Goal: Task Accomplishment & Management: Manage account settings

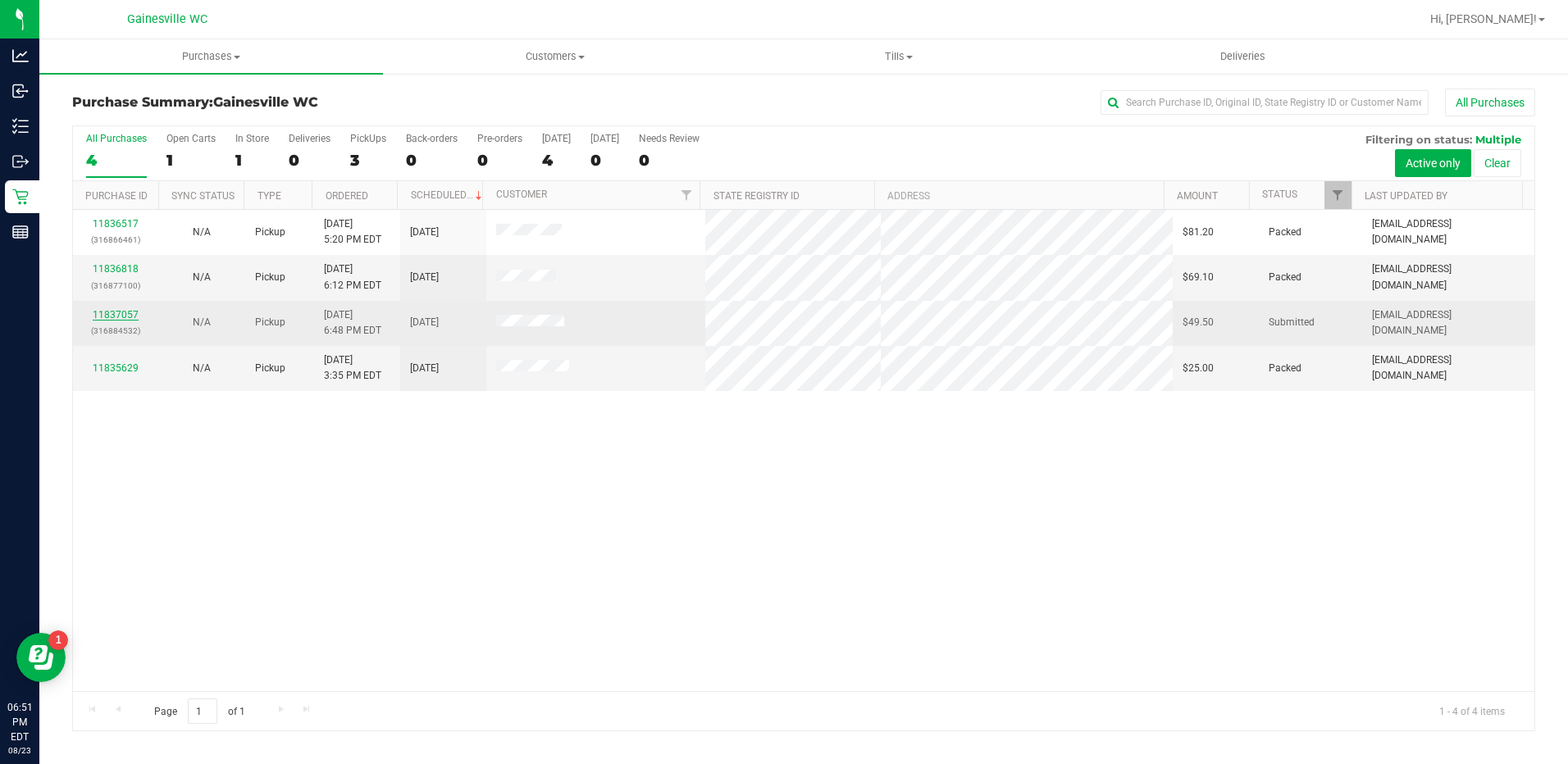
click at [123, 318] on link "11837057" at bounding box center [116, 314] width 46 height 11
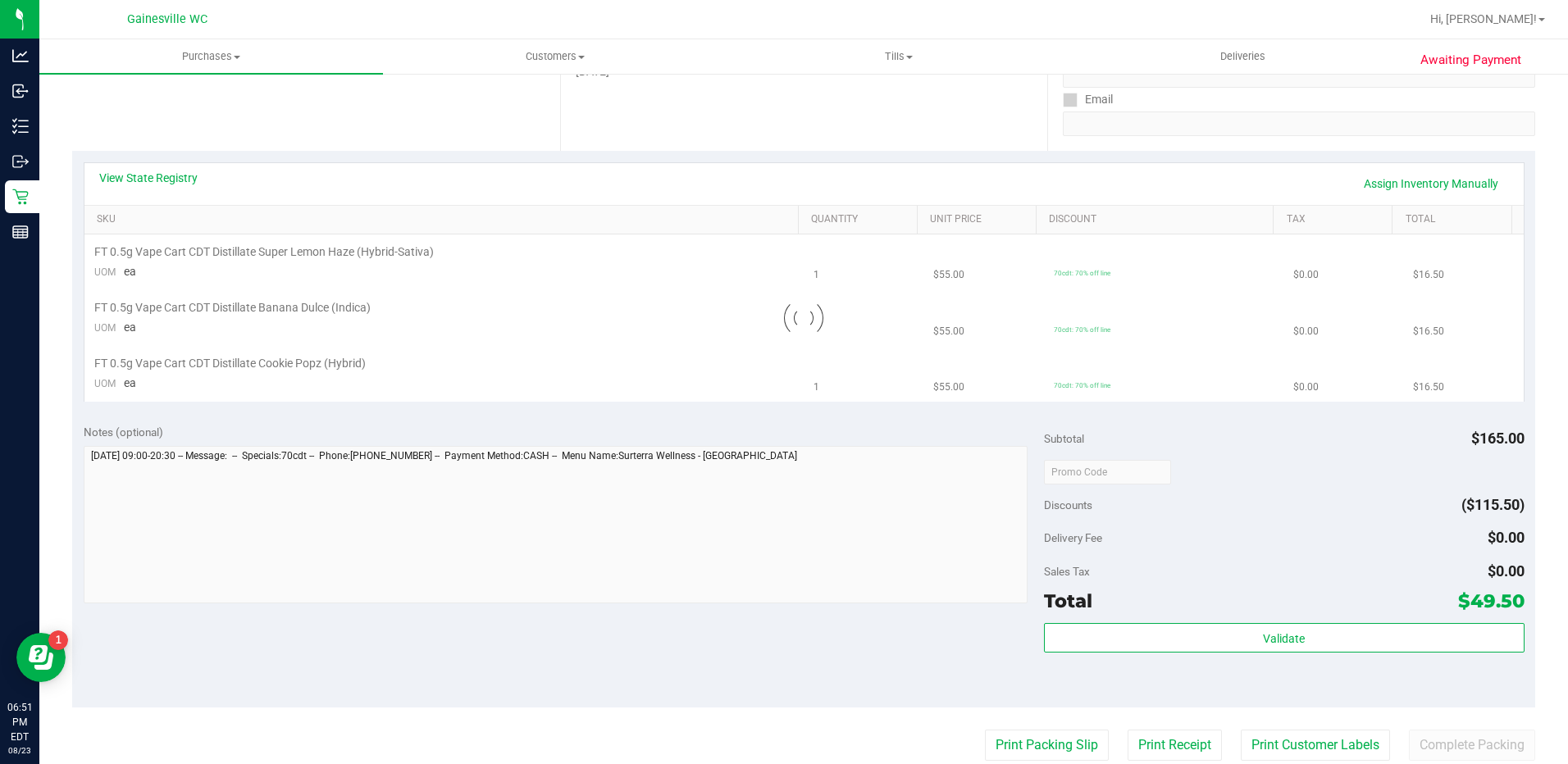
scroll to position [328, 0]
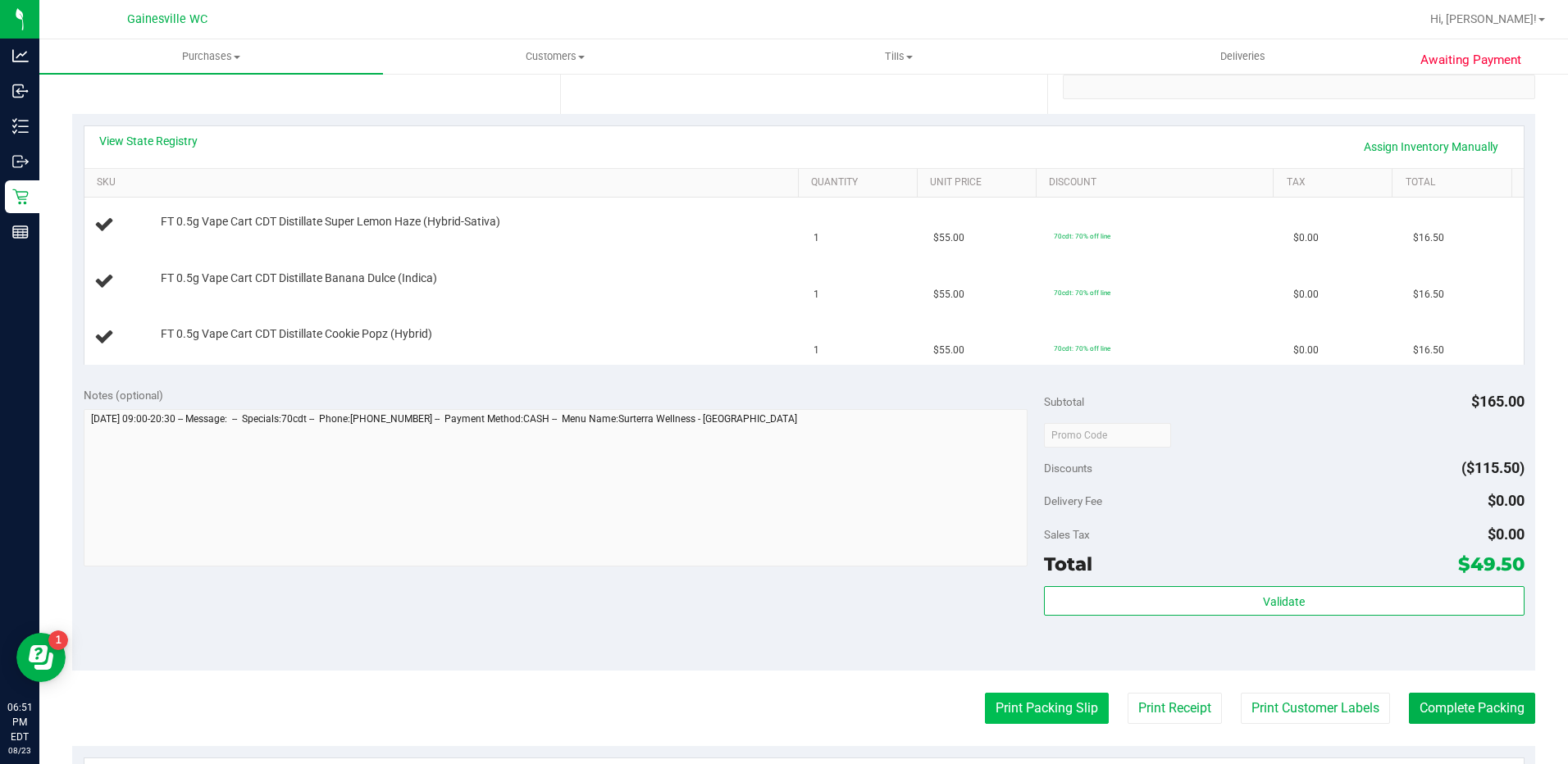
click at [1013, 702] on button "Print Packing Slip" at bounding box center [1047, 708] width 124 height 32
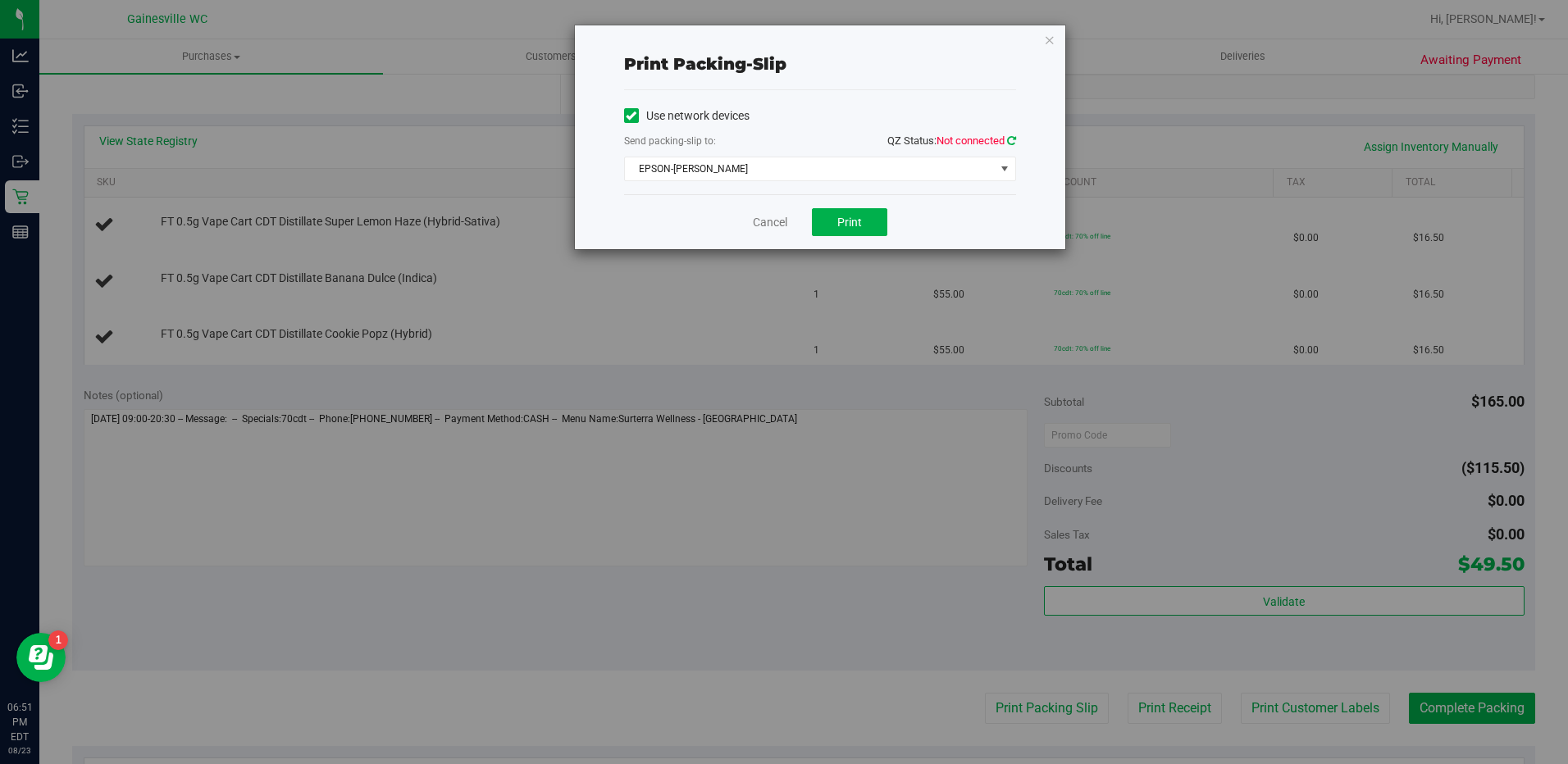
click at [1008, 146] on icon at bounding box center [1012, 140] width 9 height 10
click at [882, 231] on button "Print" at bounding box center [849, 223] width 75 height 28
click at [776, 220] on link "Cancel" at bounding box center [770, 223] width 34 height 18
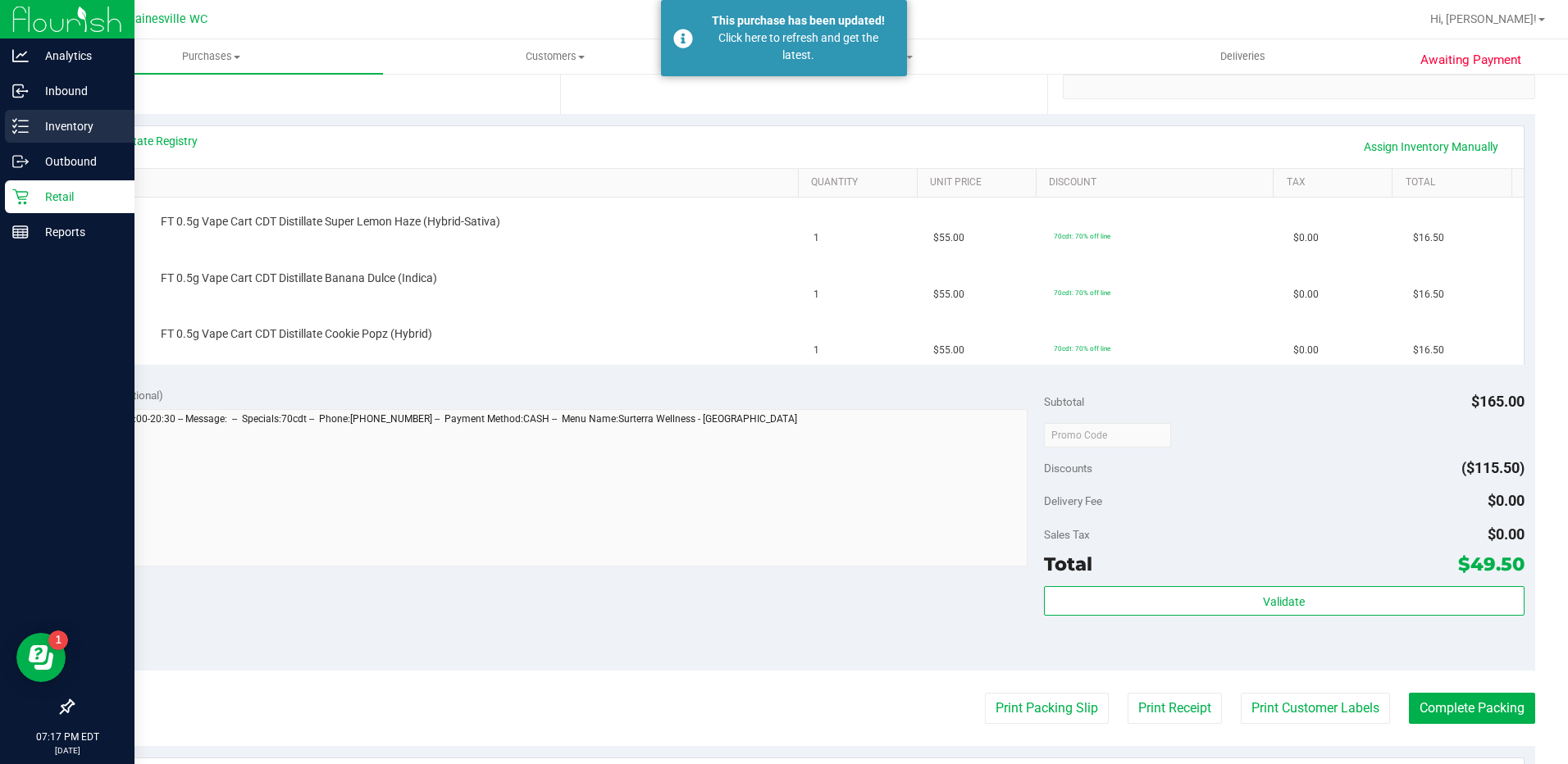
click at [46, 118] on p "Inventory" at bounding box center [78, 126] width 98 height 19
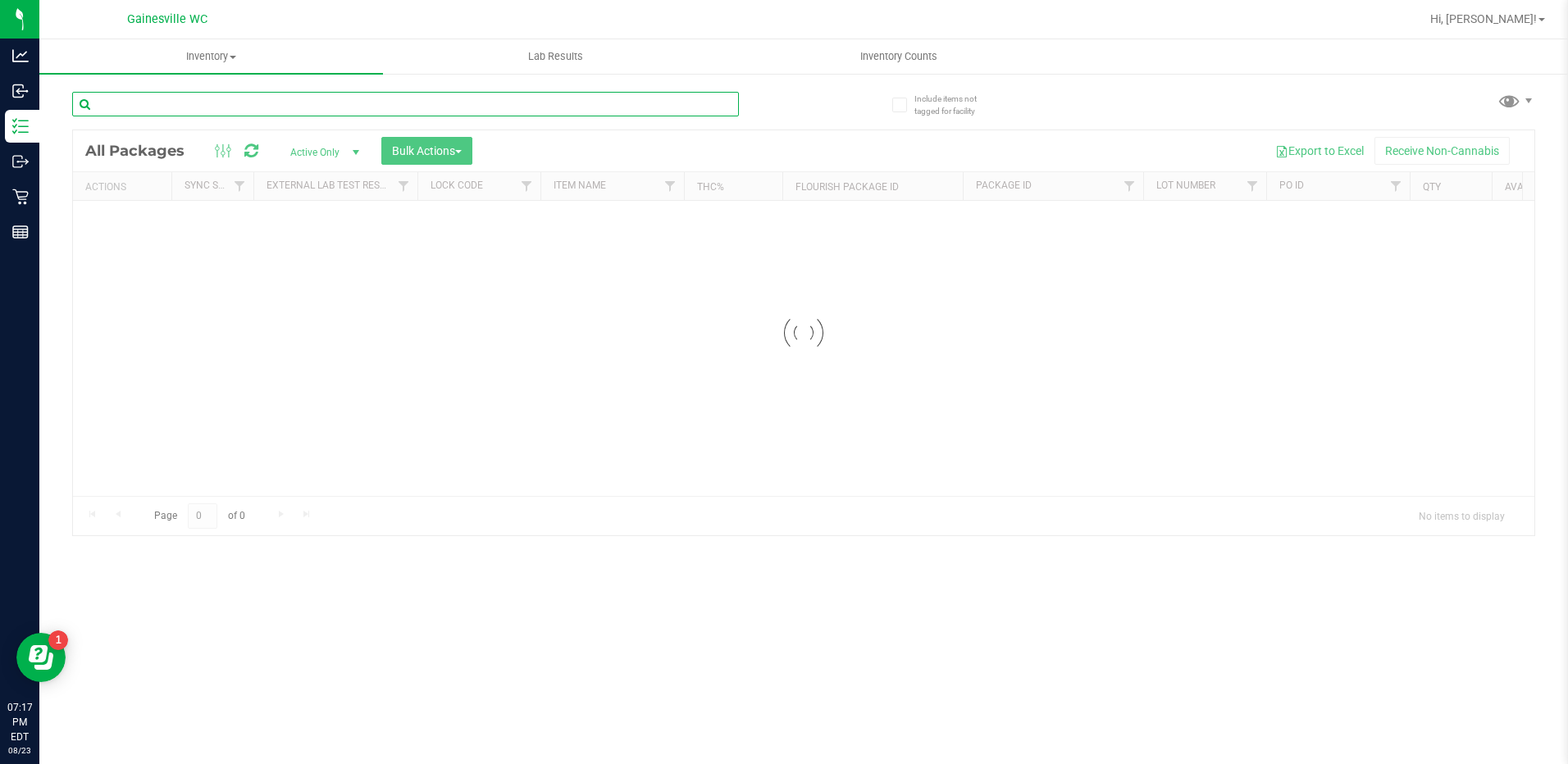
click at [329, 108] on input "text" at bounding box center [405, 104] width 667 height 25
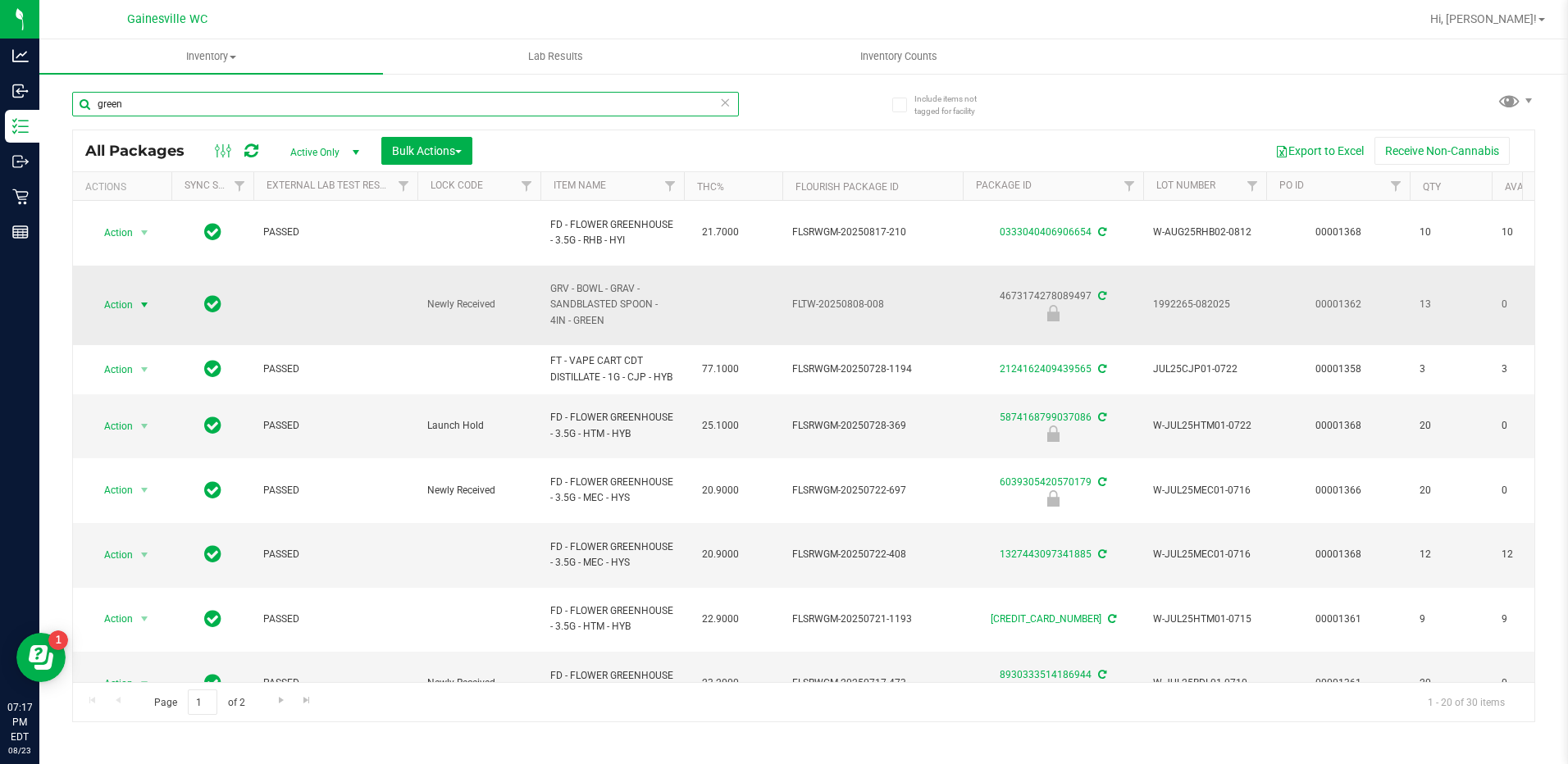
type input "green"
click at [136, 294] on span "select" at bounding box center [145, 305] width 20 height 23
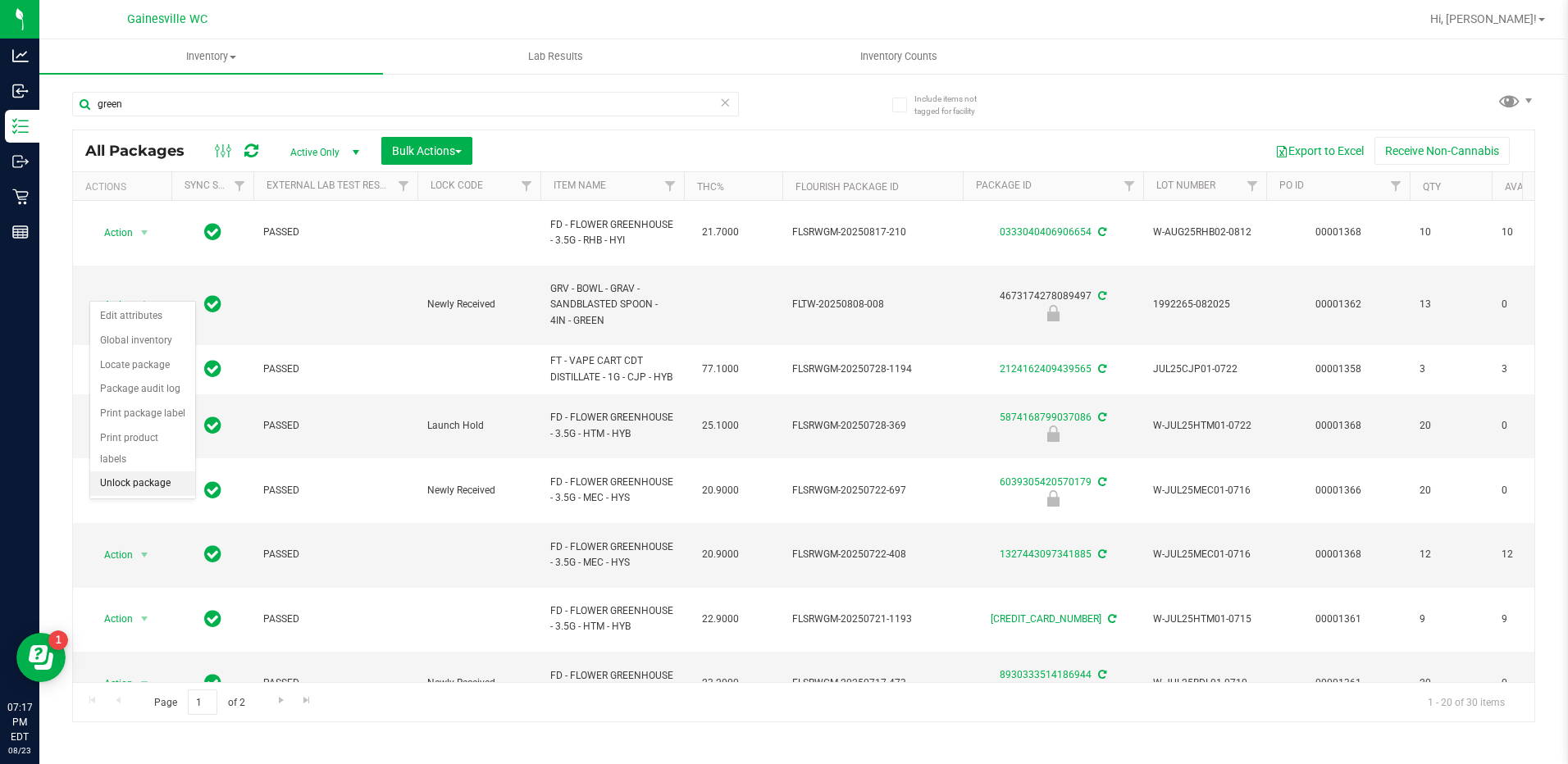
click at [146, 472] on li "Unlock package" at bounding box center [142, 484] width 105 height 25
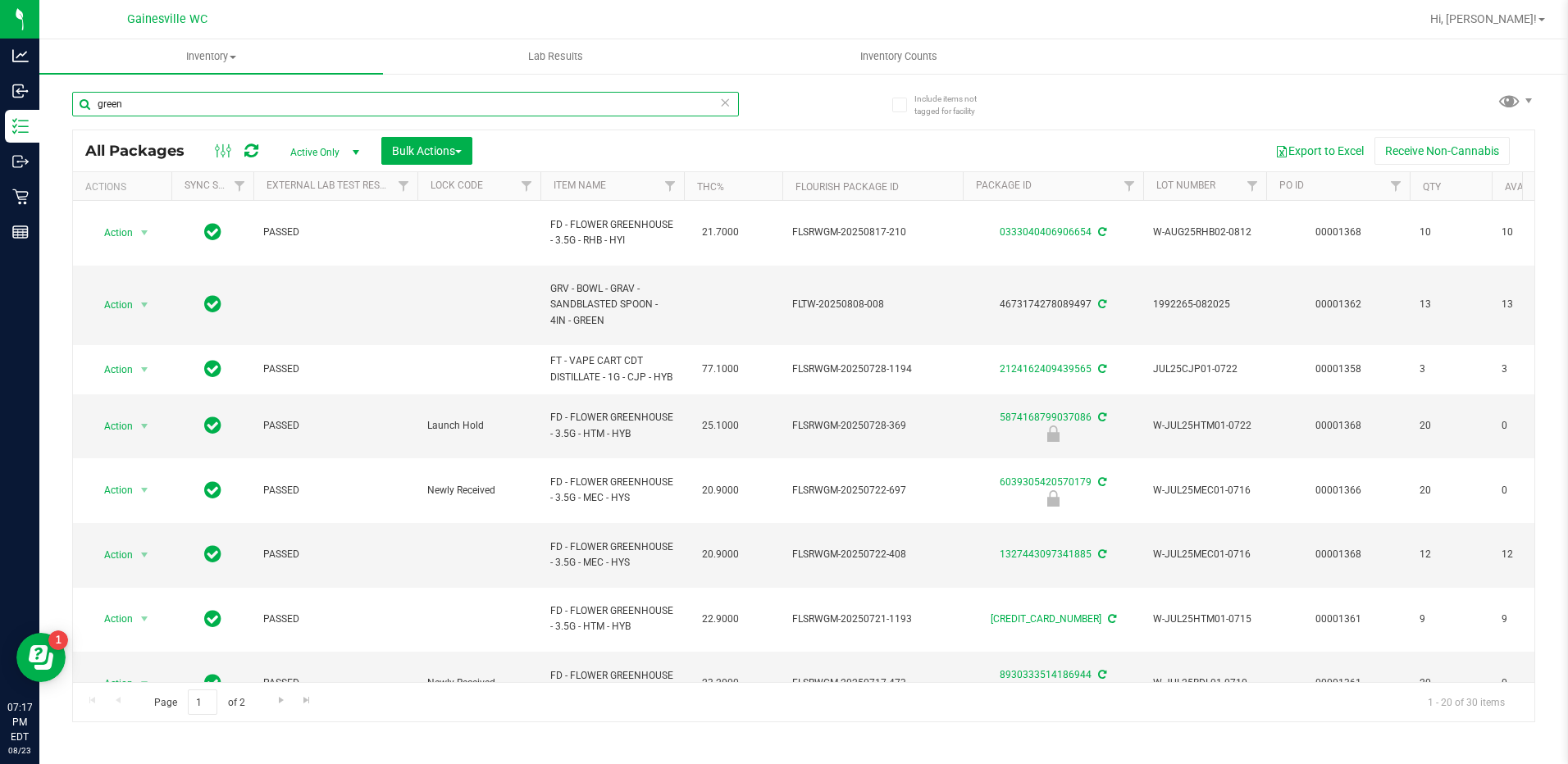
click at [427, 110] on input "green" at bounding box center [405, 104] width 667 height 25
type input "blue"
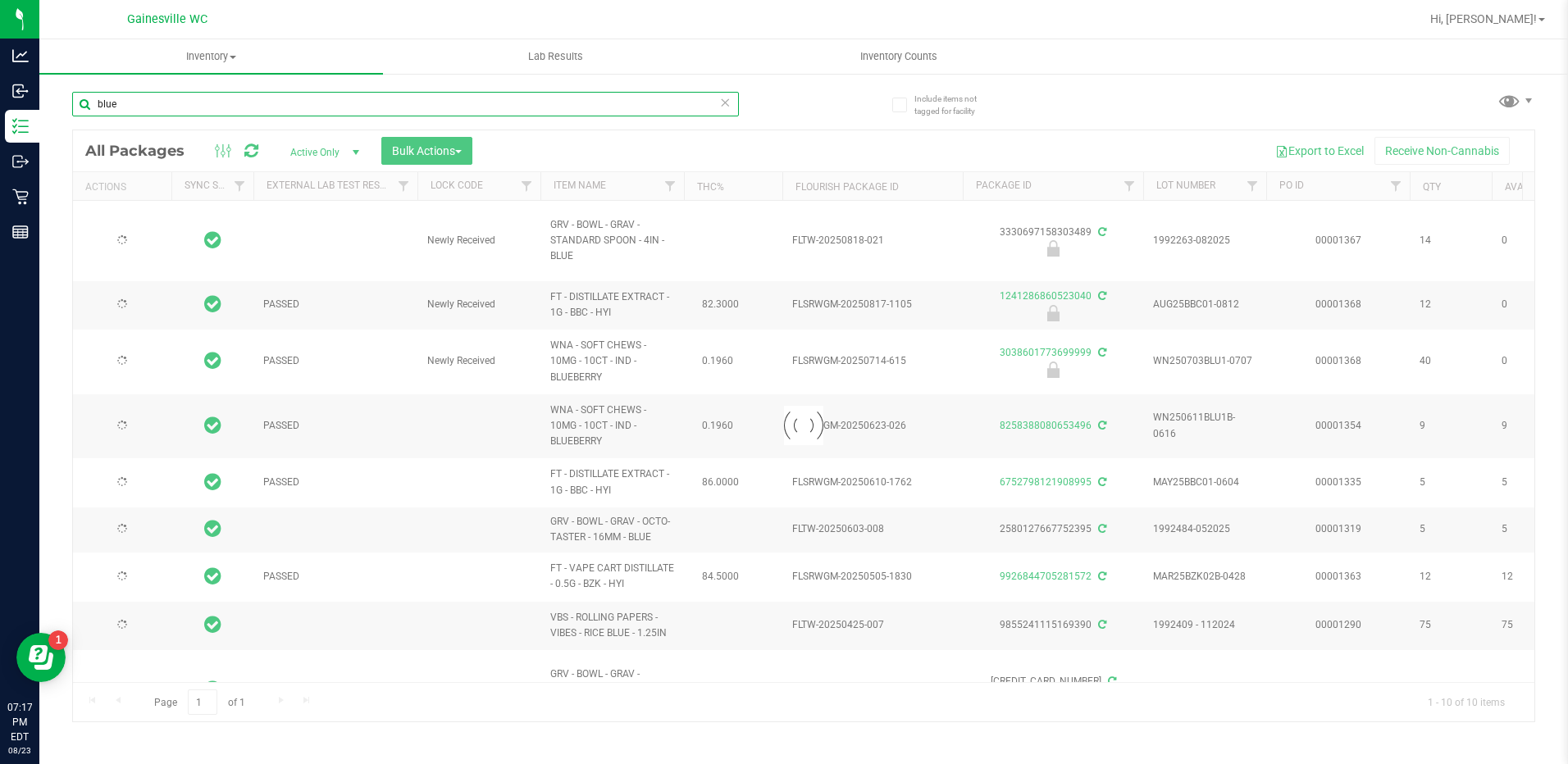
type input "[DATE]"
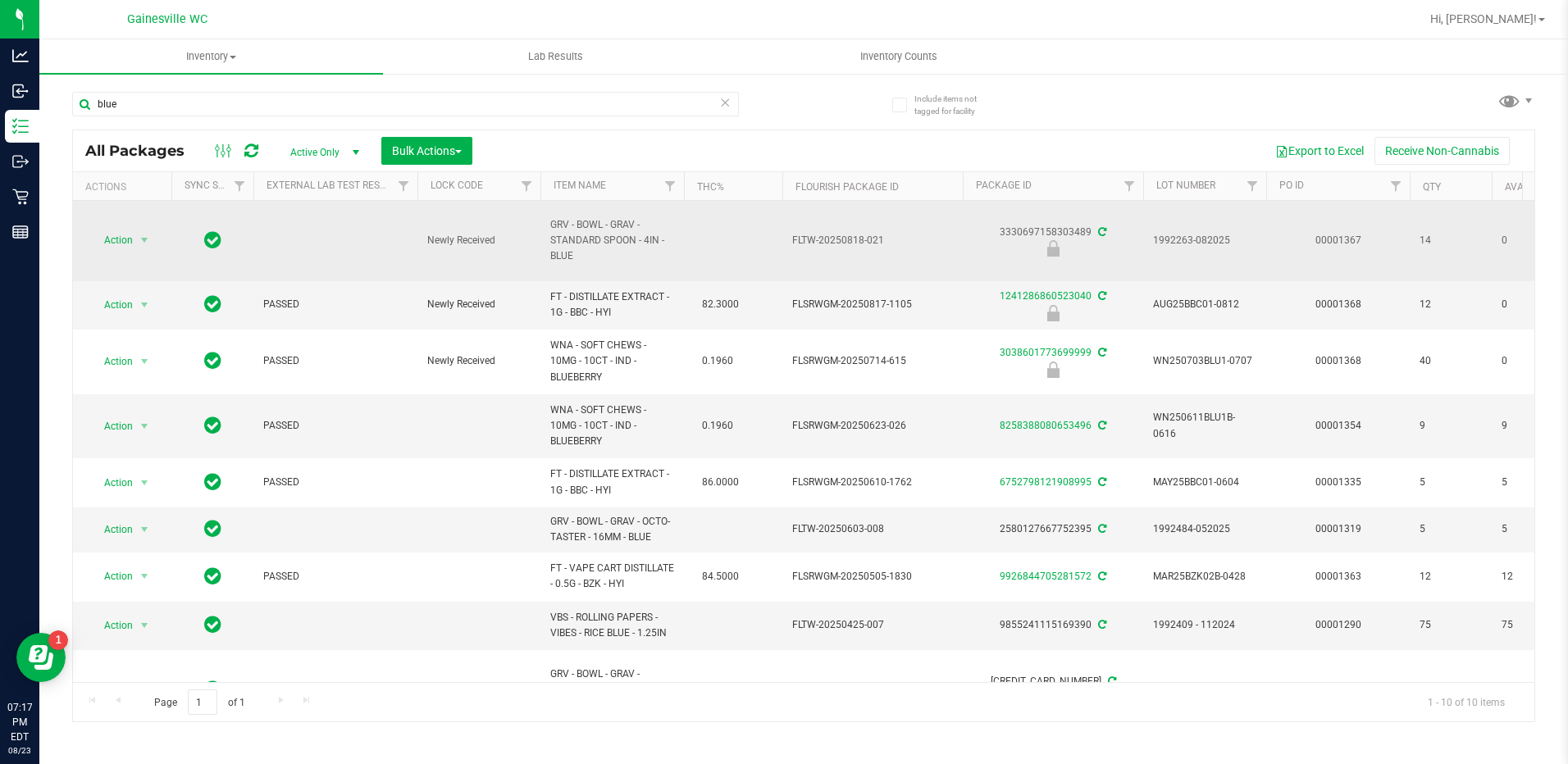
drag, startPoint x: 548, startPoint y: 216, endPoint x: 675, endPoint y: 238, distance: 128.9
click at [675, 238] on td "GRV - BOWL - GRAV - STANDARD SPOON - 4IN - BLUE" at bounding box center [612, 241] width 144 height 81
click at [652, 242] on span "GRV - BOWL - GRAV - STANDARD SPOON - 4IN - BLUE" at bounding box center [613, 240] width 124 height 47
drag, startPoint x: 672, startPoint y: 239, endPoint x: 550, endPoint y: 223, distance: 123.0
click at [550, 223] on td "GRV - BOWL - GRAV - STANDARD SPOON - 4IN - BLUE" at bounding box center [612, 241] width 144 height 81
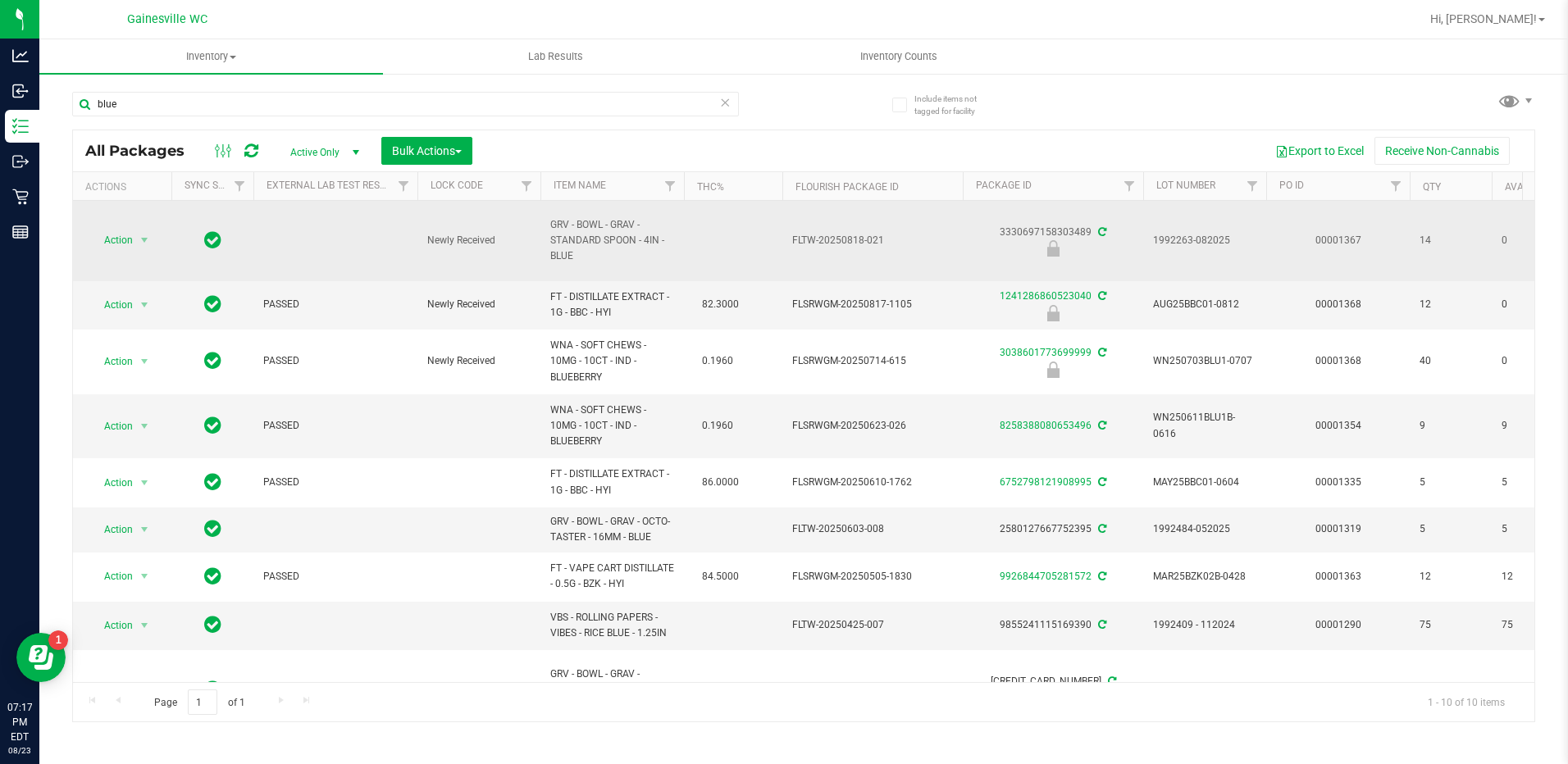
copy span "GRV - BOWL - GRAV - STANDARD SPOON - 4IN -"
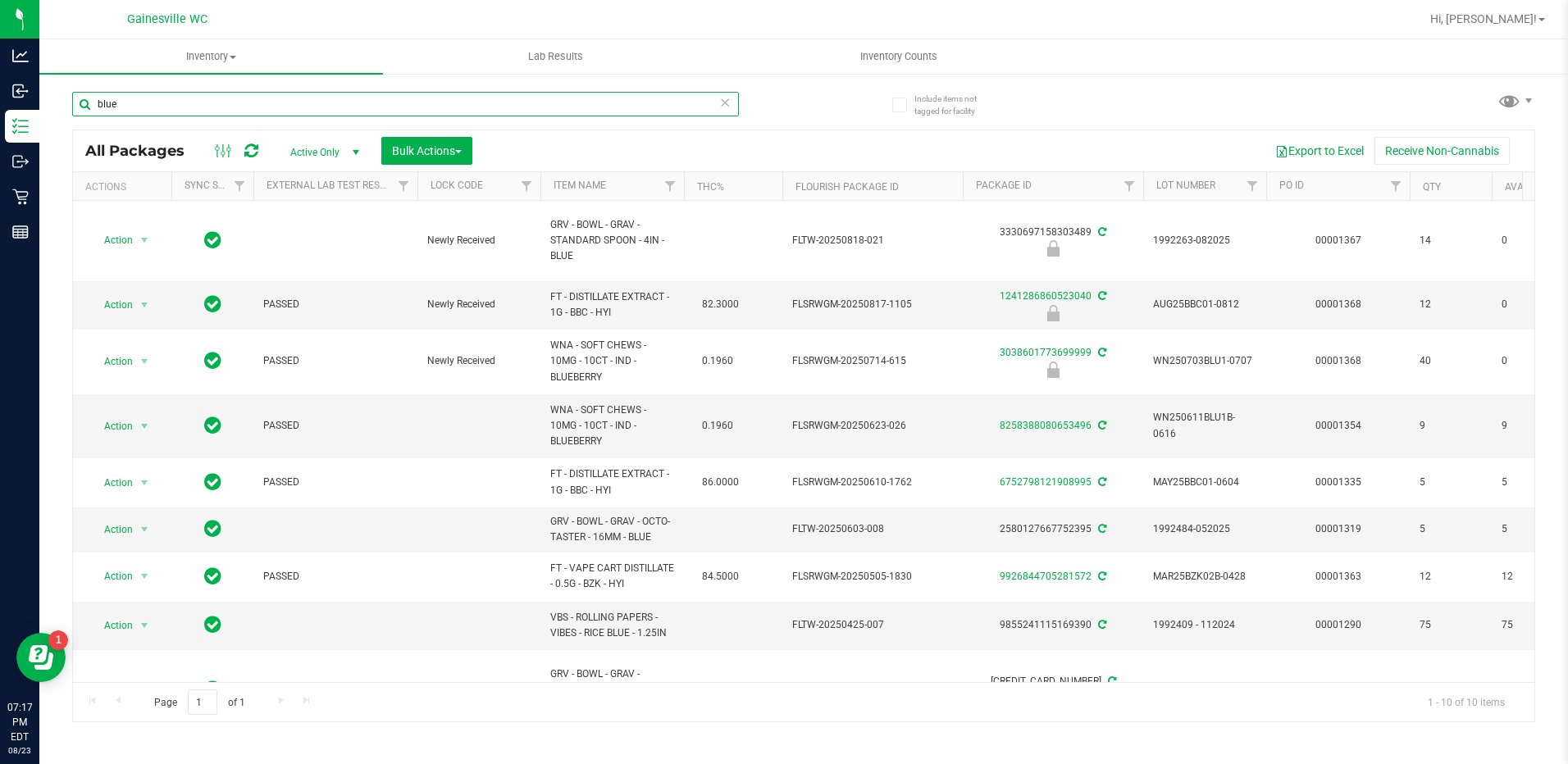
click at [522, 103] on input "blue" at bounding box center [405, 104] width 667 height 25
paste input "GRV - BOWL - GRAV - STANDARD SPOON - 4IN -"
click at [752, 97] on div "GRV - BOWL - GRAV - STANDARD SPOON - 4IN -" at bounding box center [438, 103] width 732 height 53
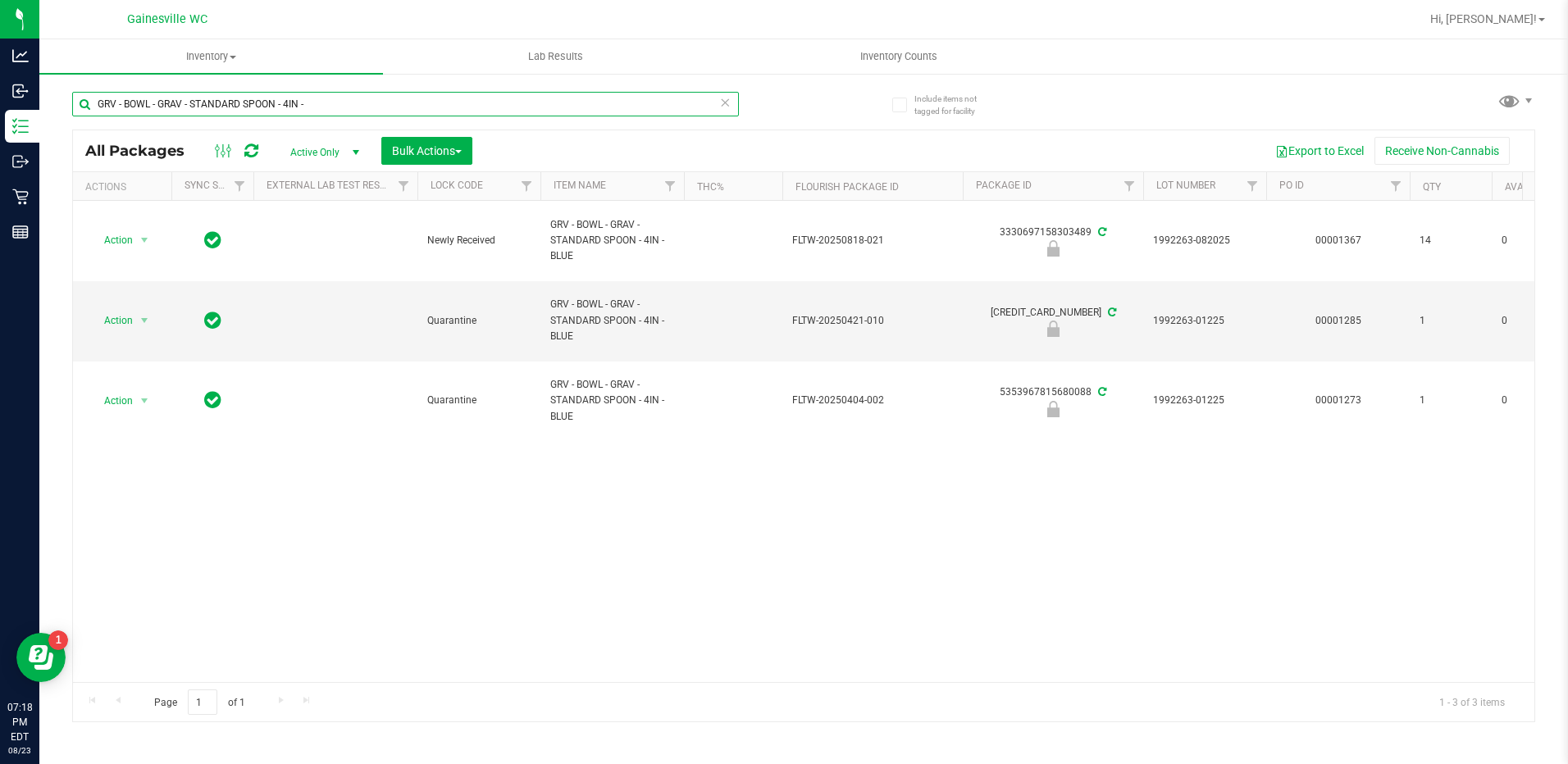
click at [429, 102] on input "GRV - BOWL - GRAV - STANDARD SPOON - 4IN -" at bounding box center [405, 104] width 667 height 25
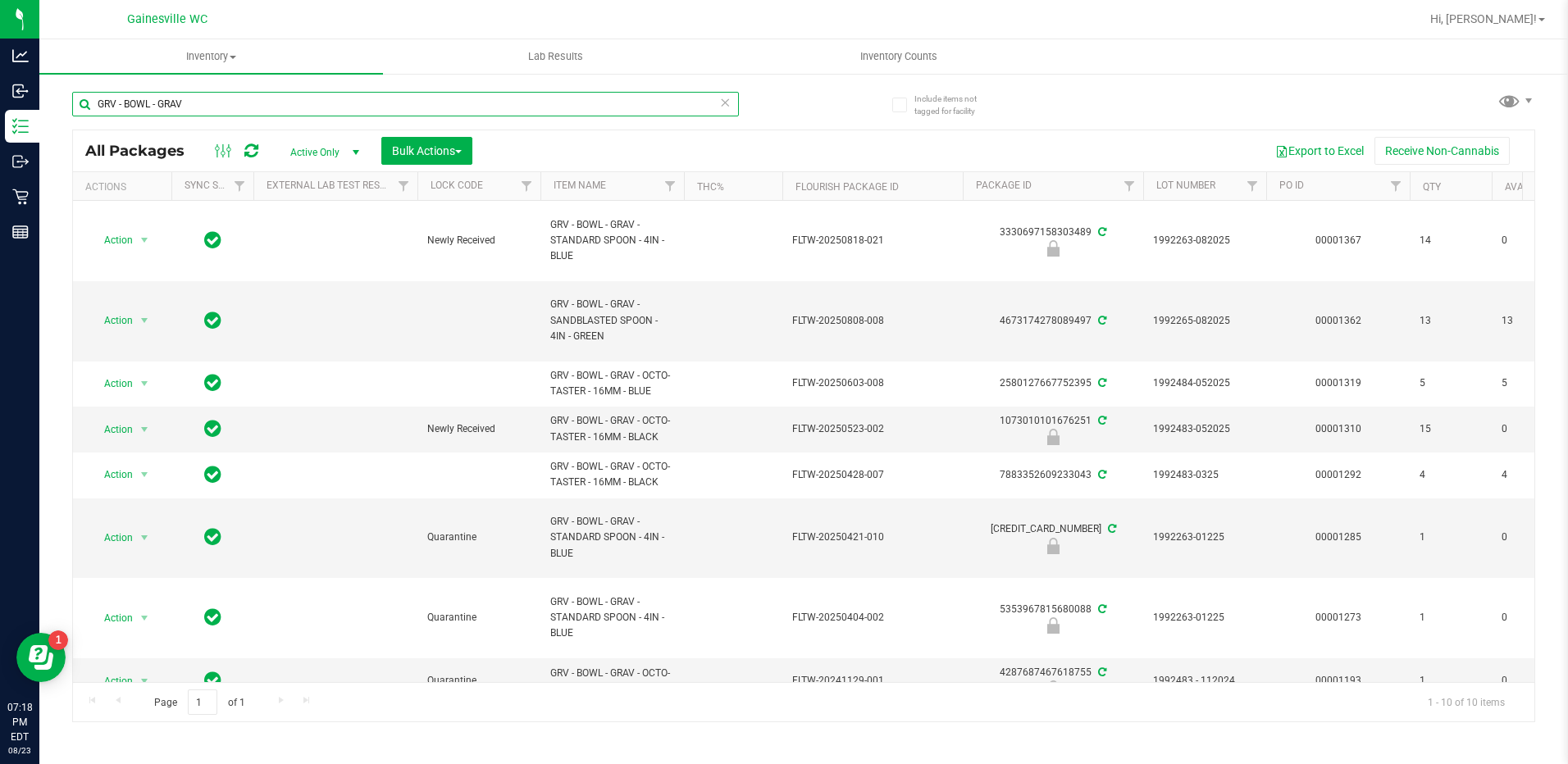
type input "GRV - BOWL - GRAV"
click at [724, 96] on icon at bounding box center [726, 101] width 11 height 19
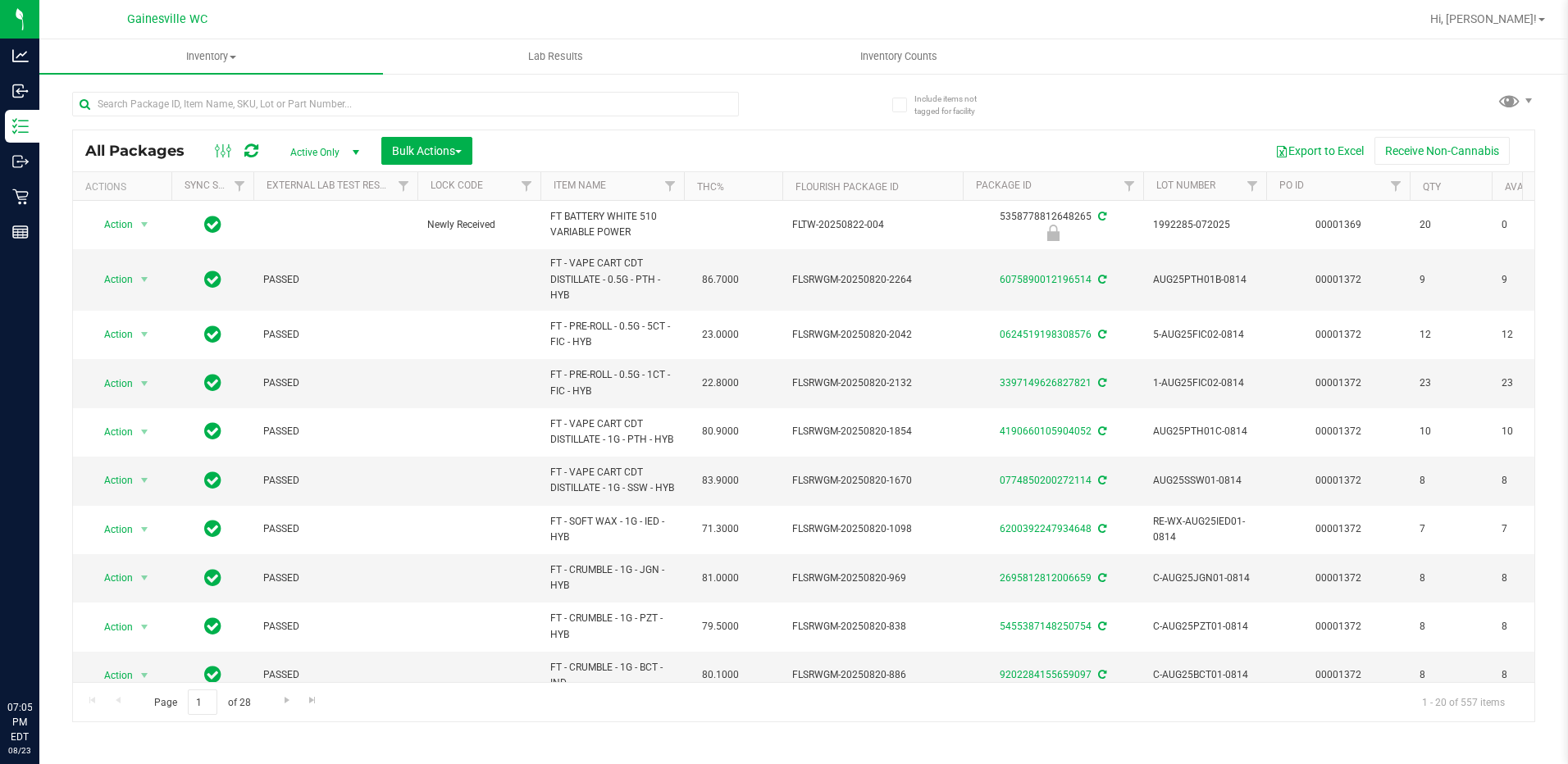
click at [325, 106] on input "text" at bounding box center [405, 104] width 667 height 25
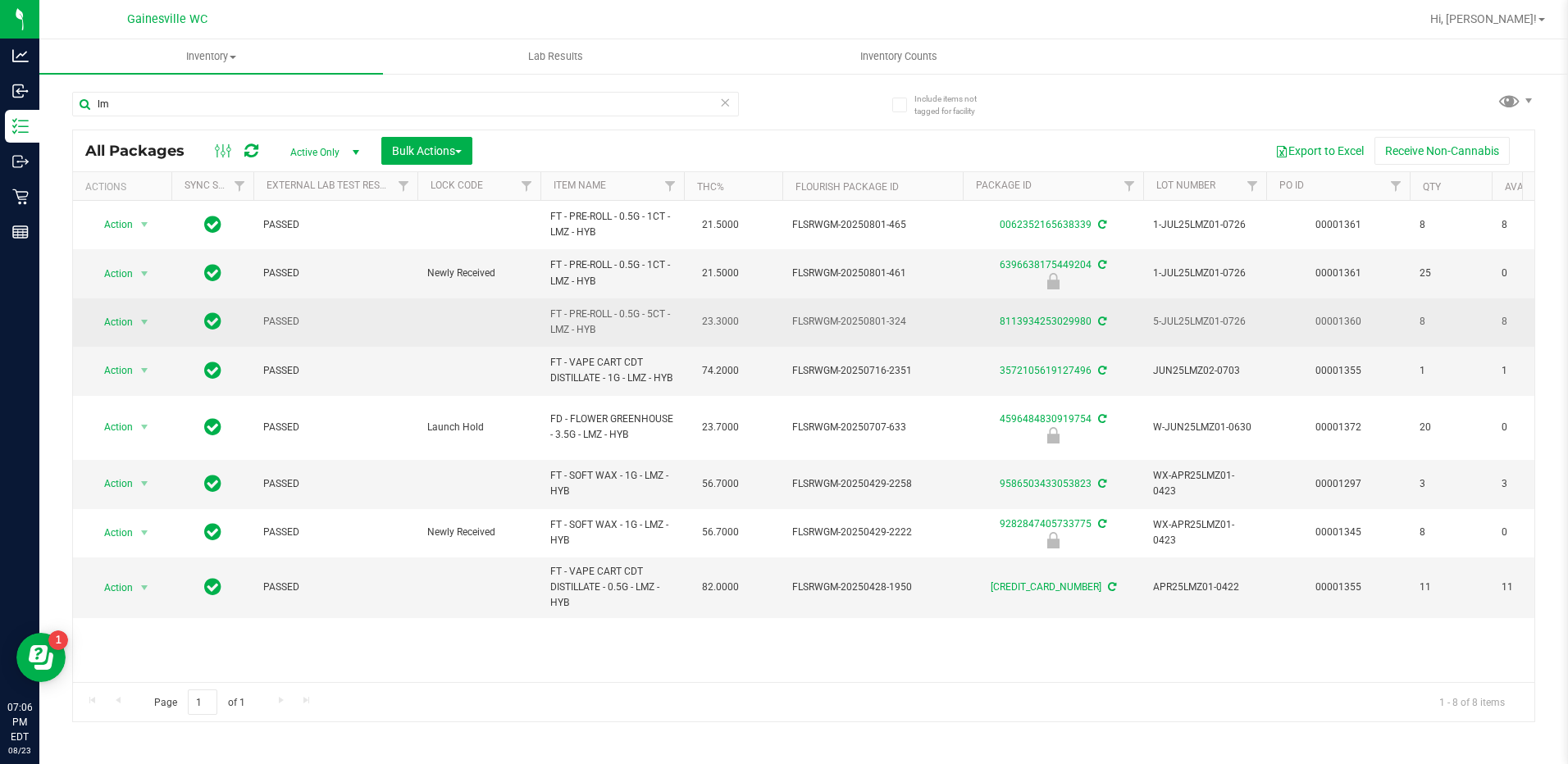
type input "l"
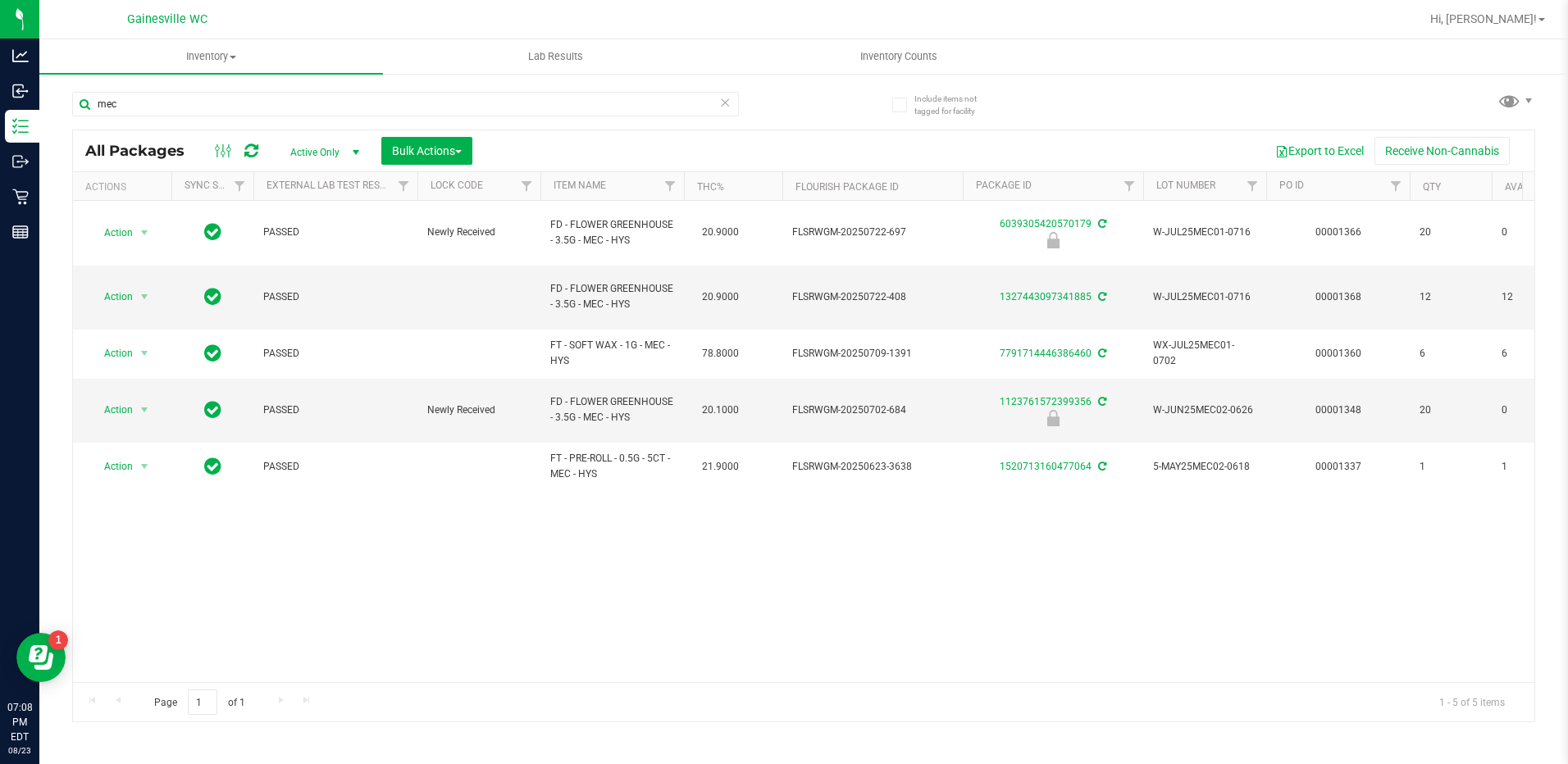
type input "mec"
click at [721, 103] on icon at bounding box center [726, 101] width 11 height 19
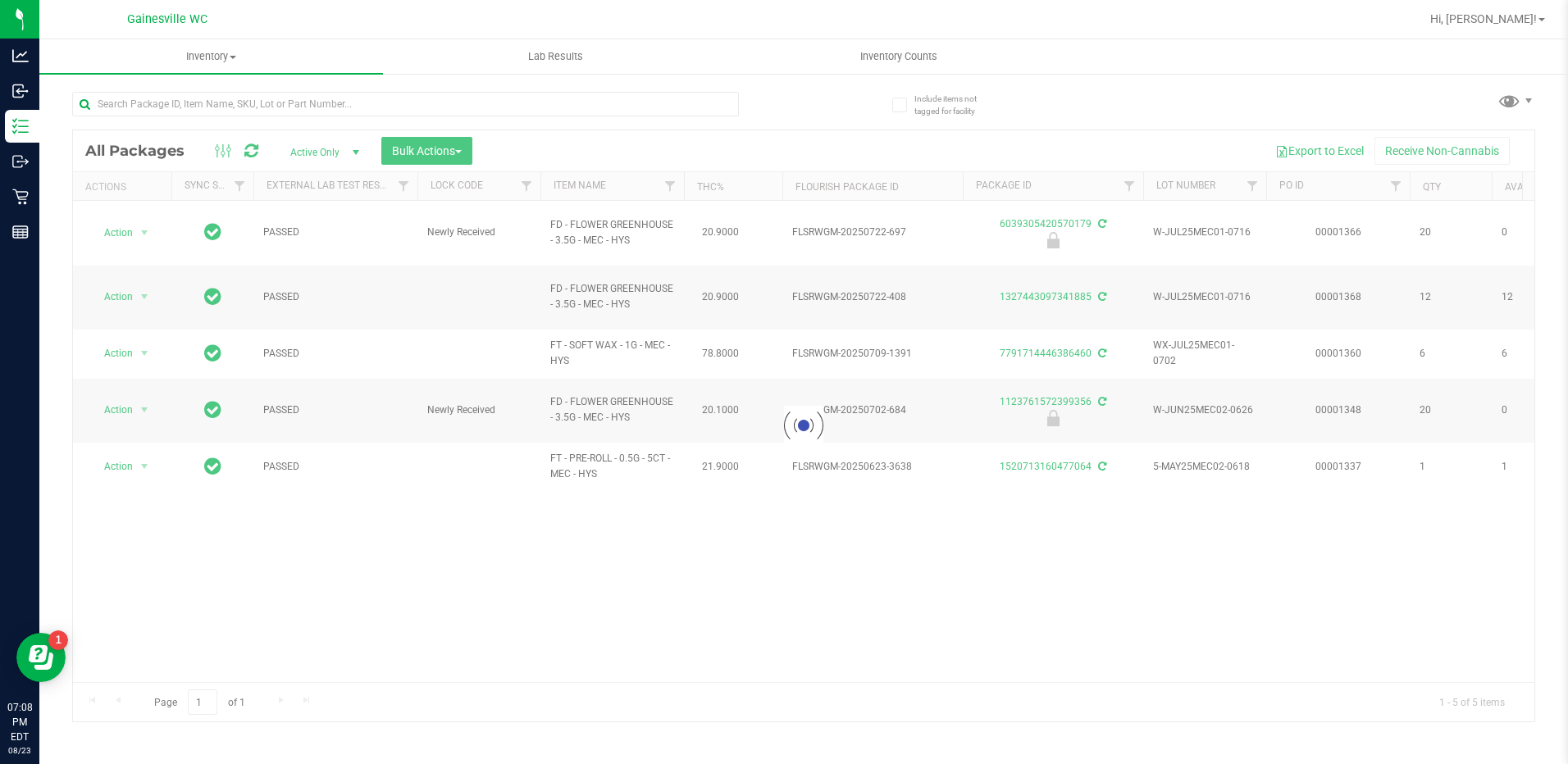
click at [342, 157] on span "Active Only" at bounding box center [321, 152] width 90 height 23
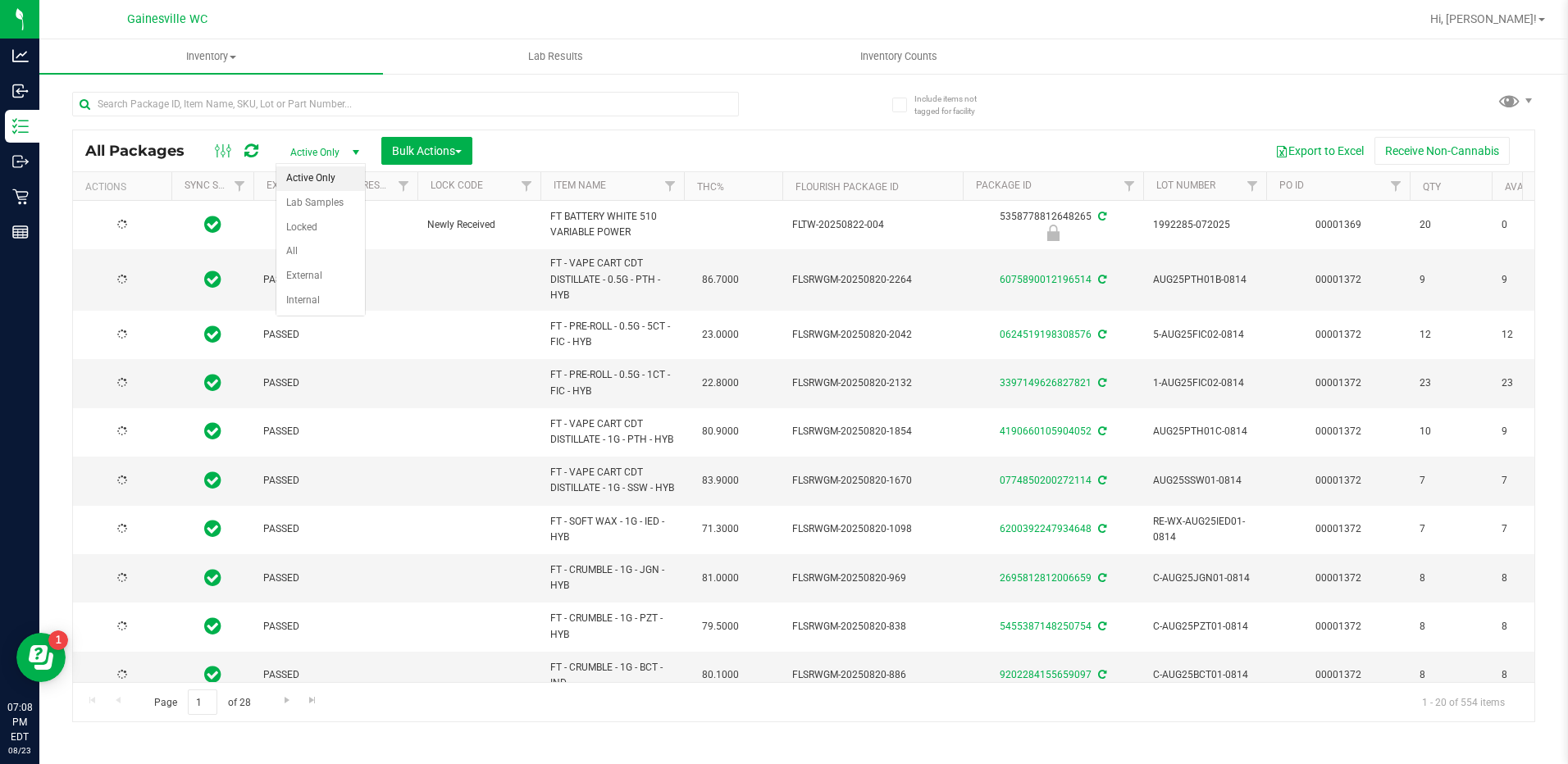
click at [330, 154] on span "Active Only" at bounding box center [321, 152] width 90 height 23
click at [330, 242] on li "All" at bounding box center [321, 251] width 89 height 25
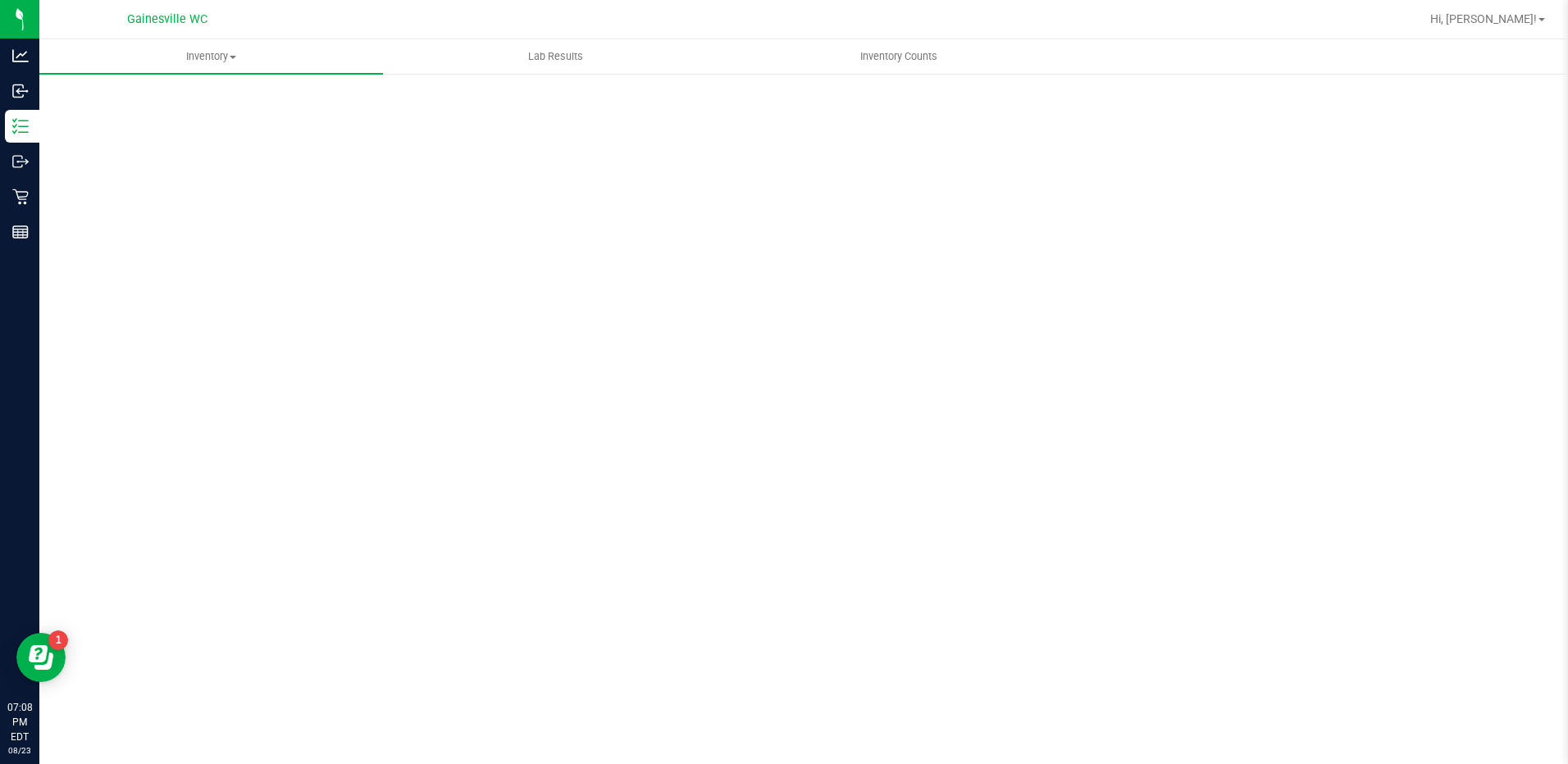
click at [351, 103] on div "Scan Packages 0" at bounding box center [804, 328] width 1463 height 479
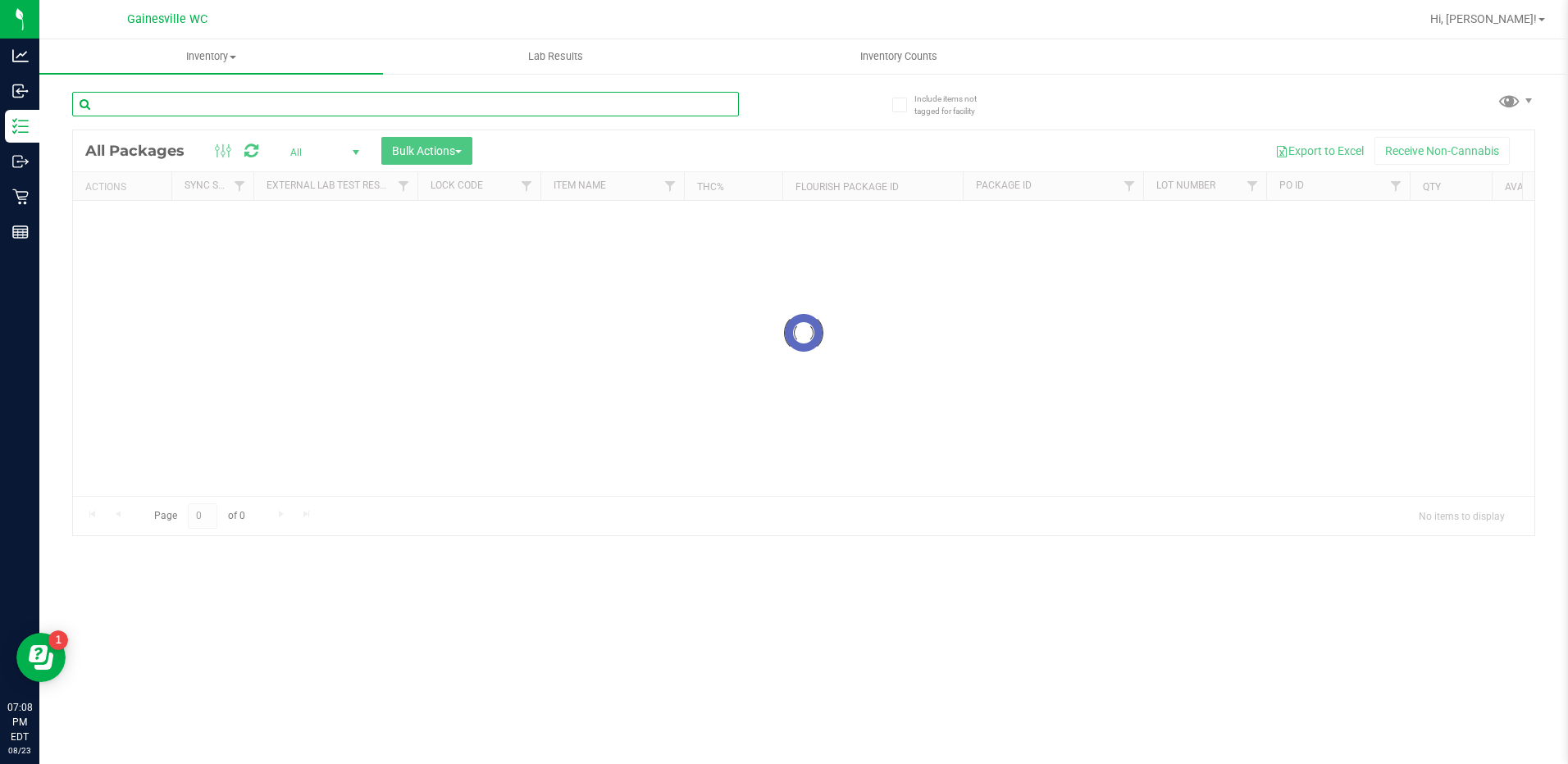
click at [351, 103] on input "text" at bounding box center [405, 104] width 667 height 25
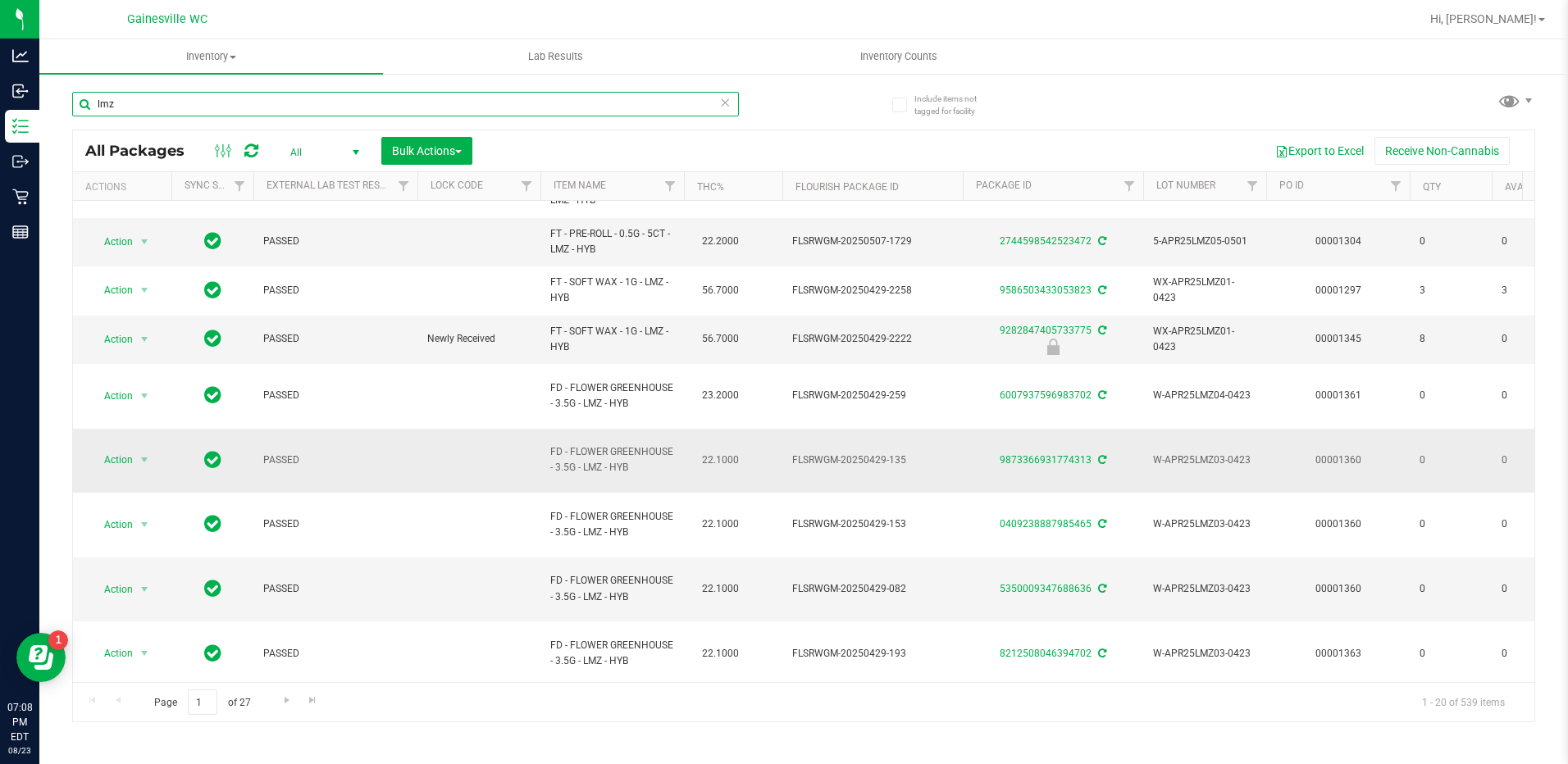
scroll to position [554, 0]
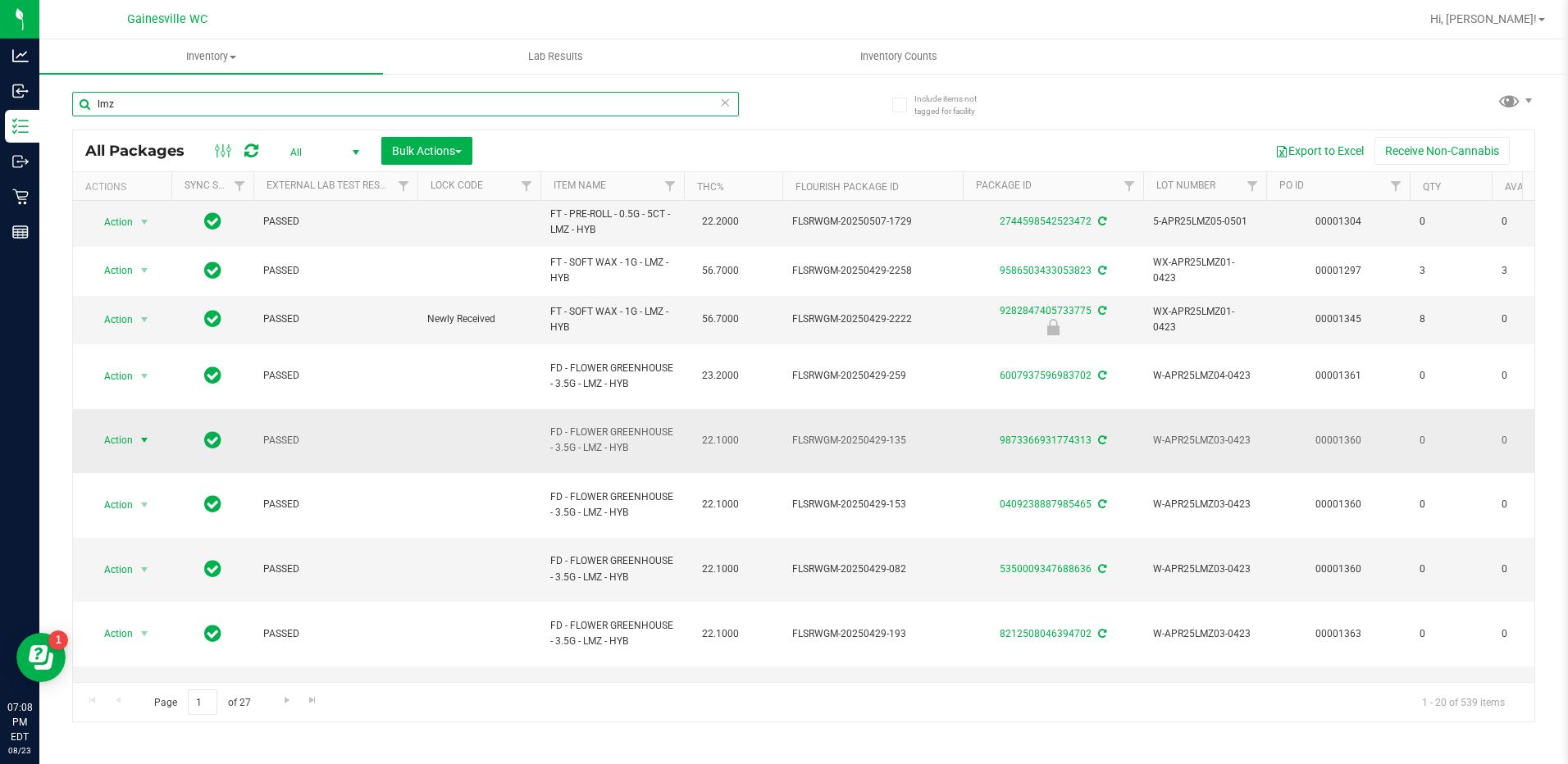
type input "lmz"
click at [146, 444] on span "select" at bounding box center [145, 440] width 13 height 13
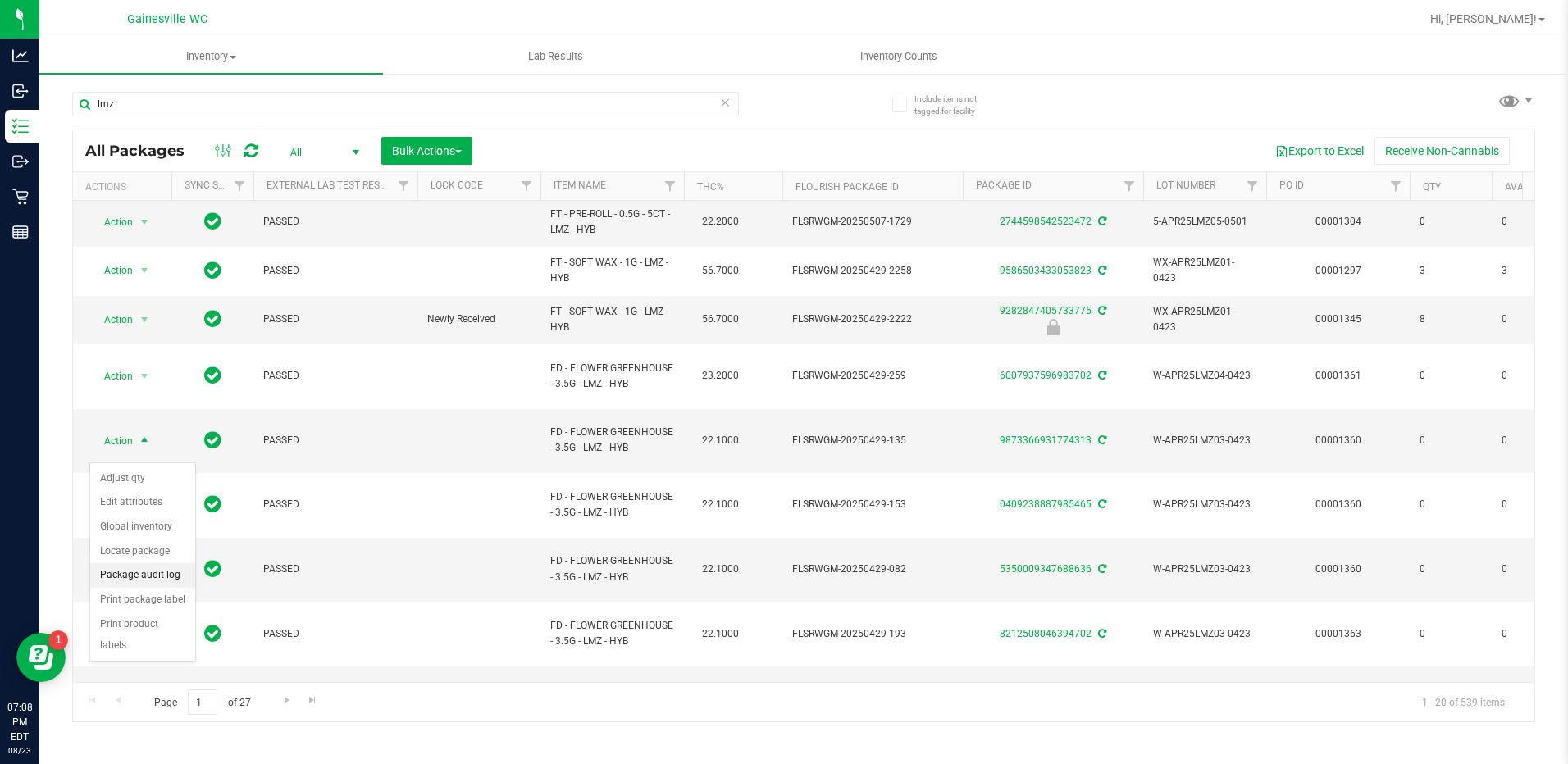
click at [162, 582] on li "Package audit log" at bounding box center [142, 576] width 105 height 25
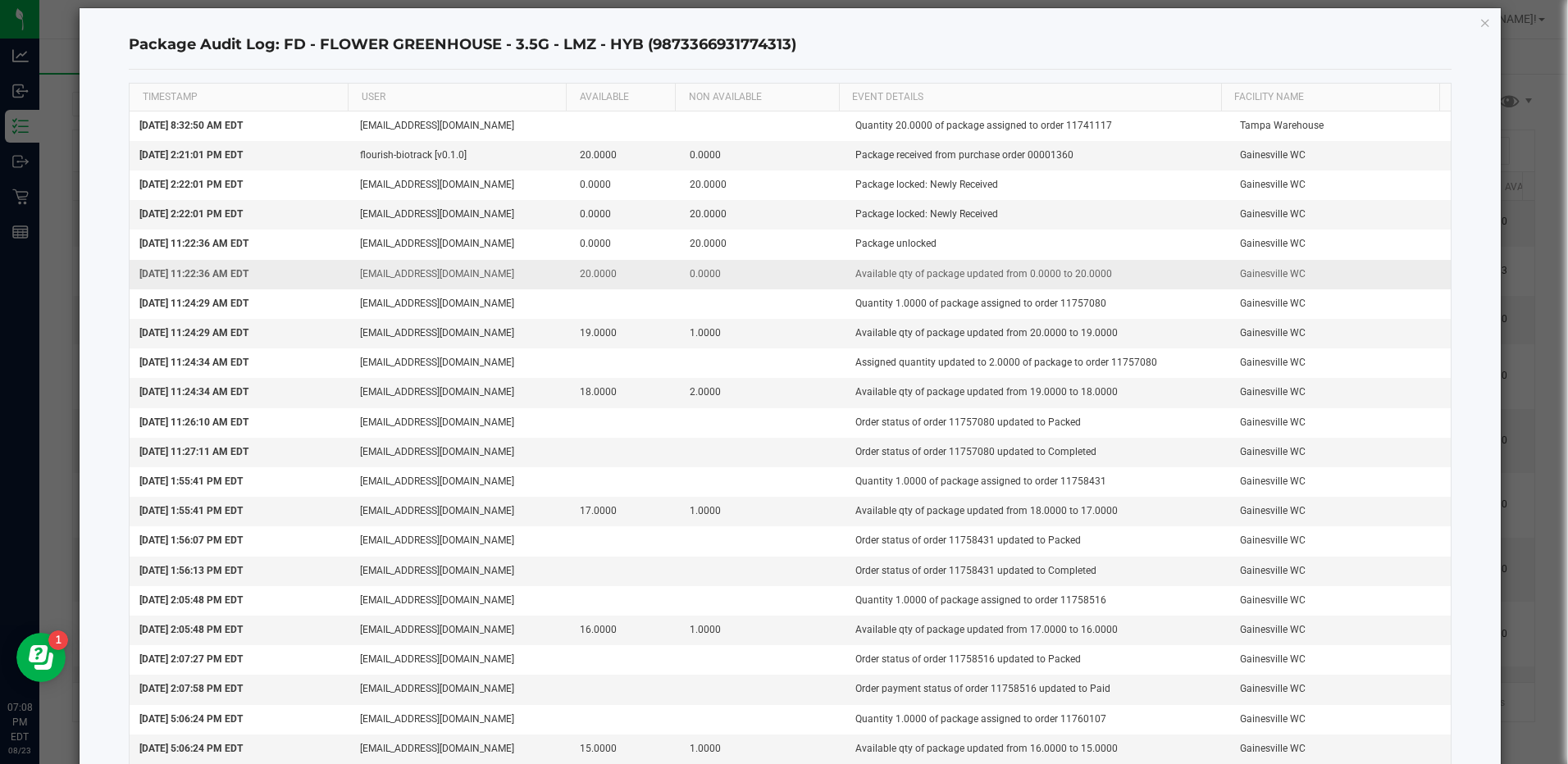
scroll to position [0, 0]
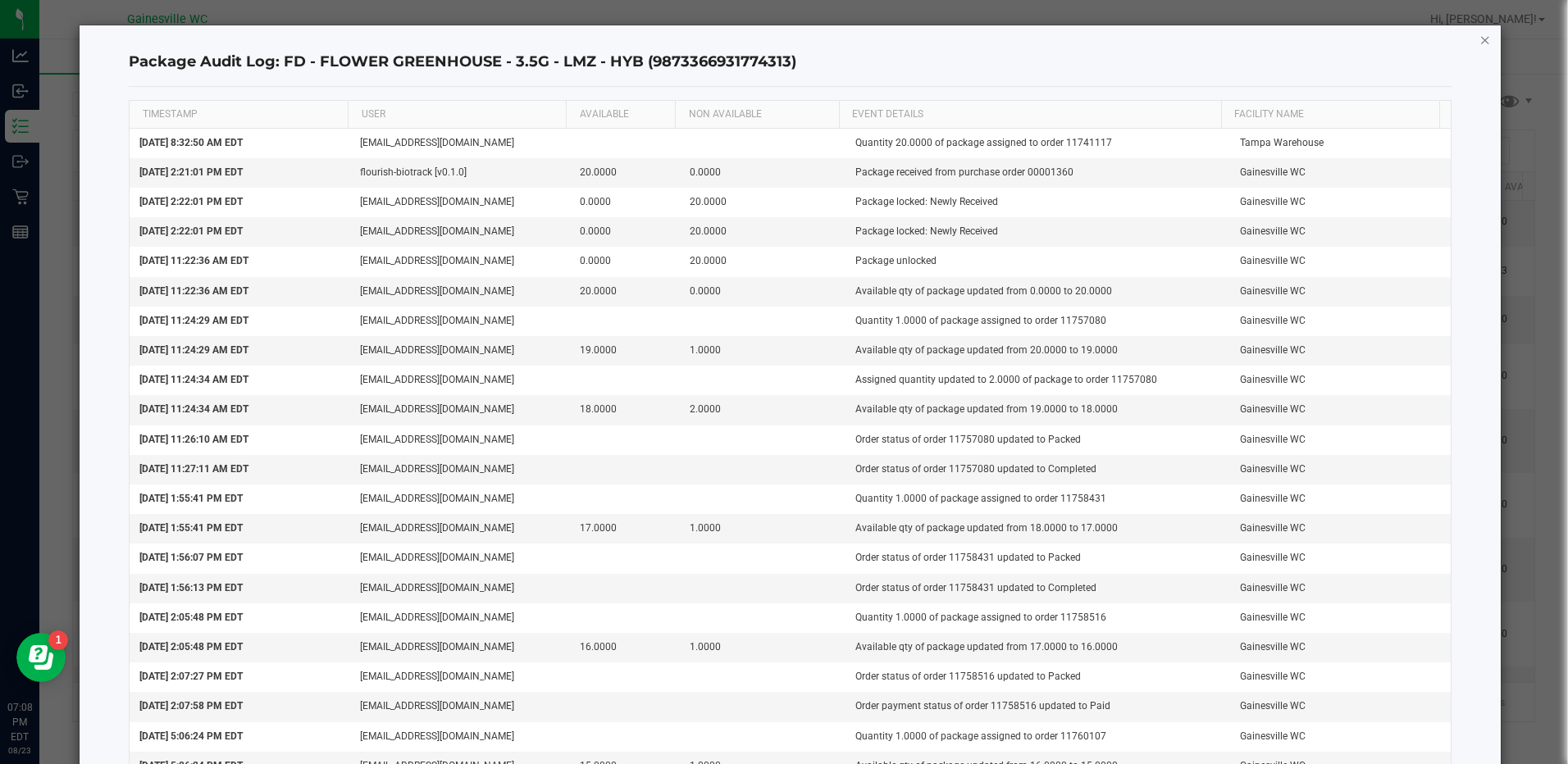
click at [1480, 42] on icon "button" at bounding box center [1485, 39] width 11 height 19
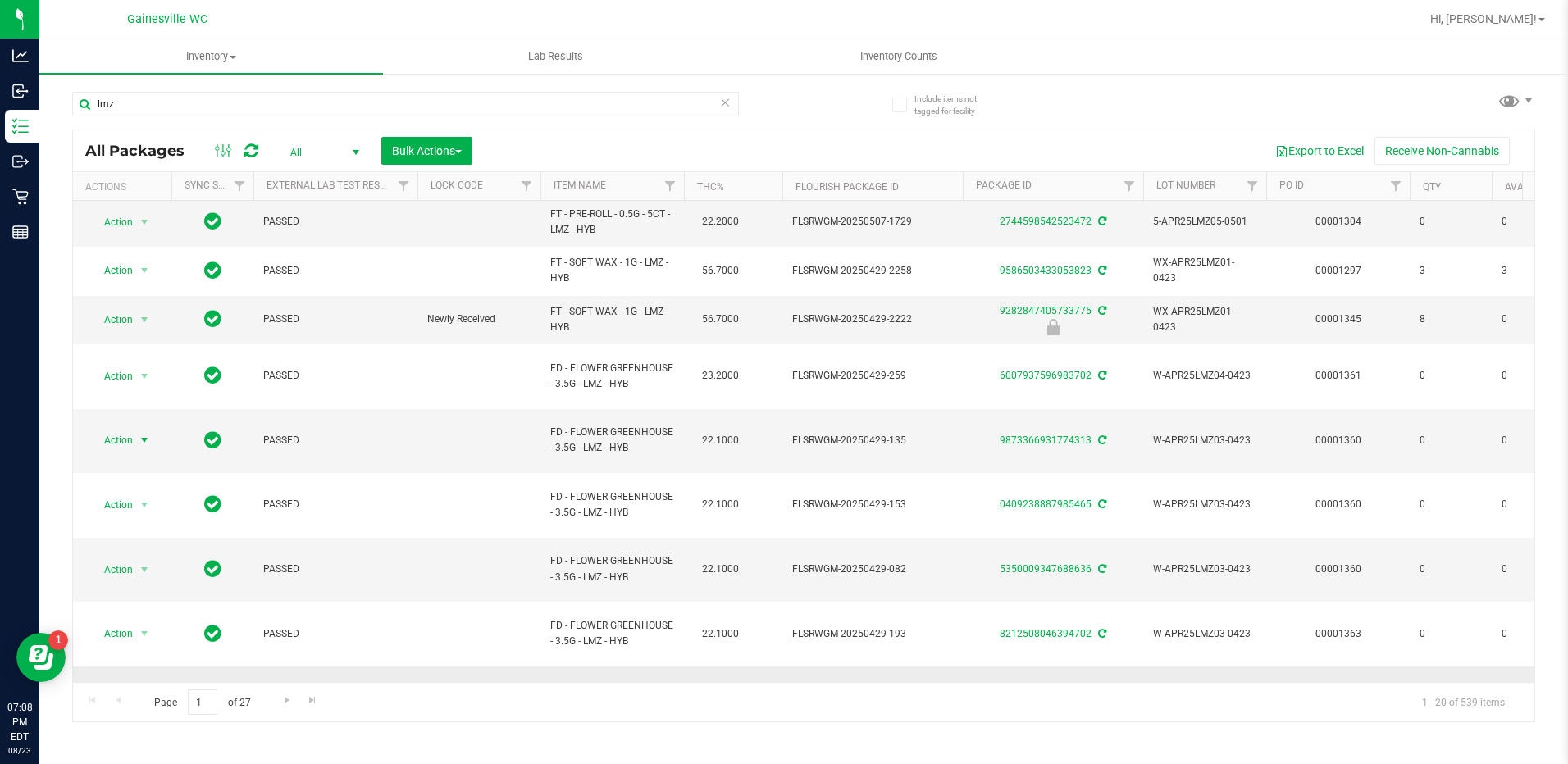
click at [143, 693] on span "select" at bounding box center [145, 699] width 13 height 13
click at [179, 566] on li "Package audit log" at bounding box center [142, 570] width 105 height 25
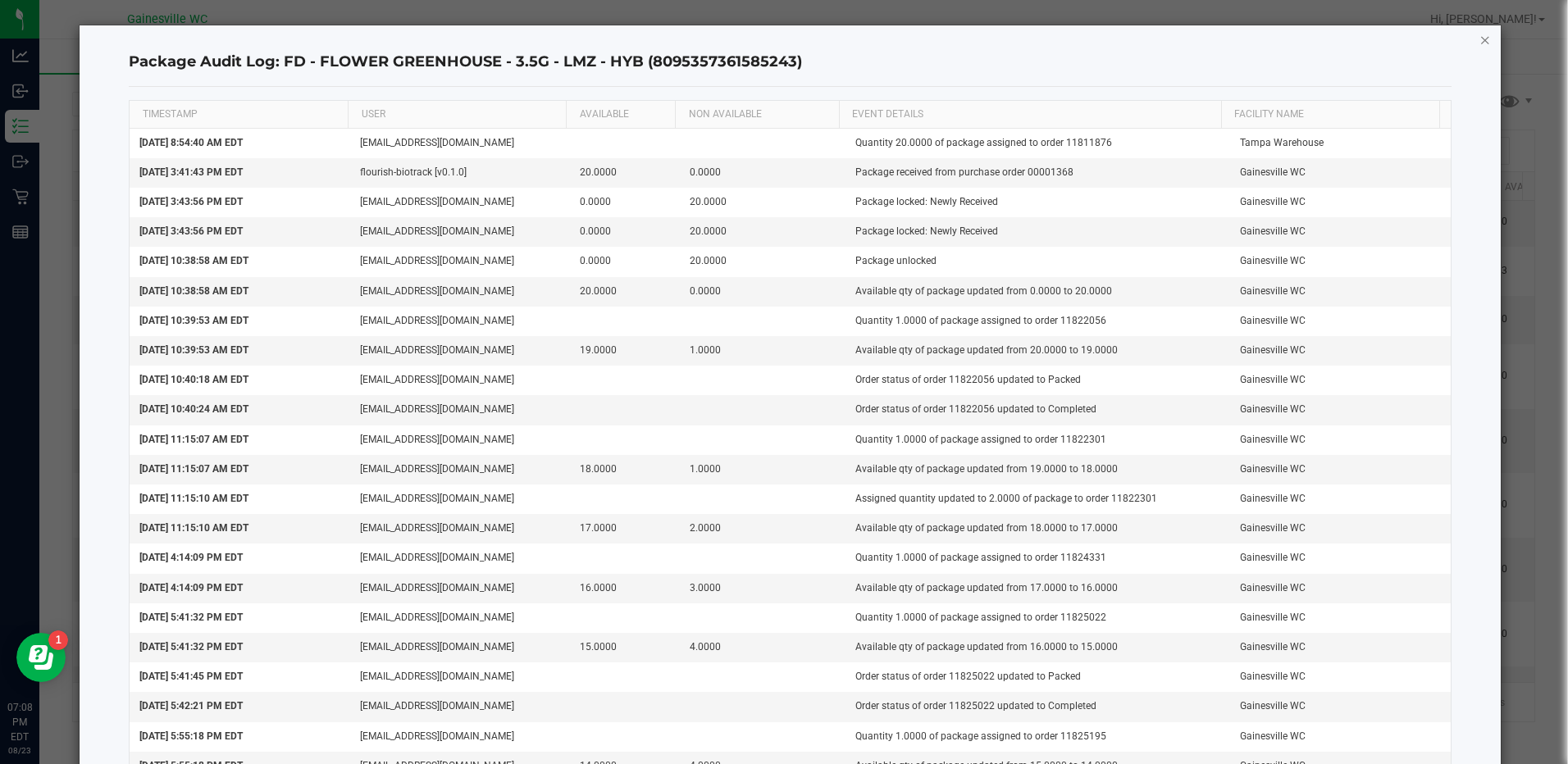
click at [1480, 38] on icon "button" at bounding box center [1485, 39] width 11 height 19
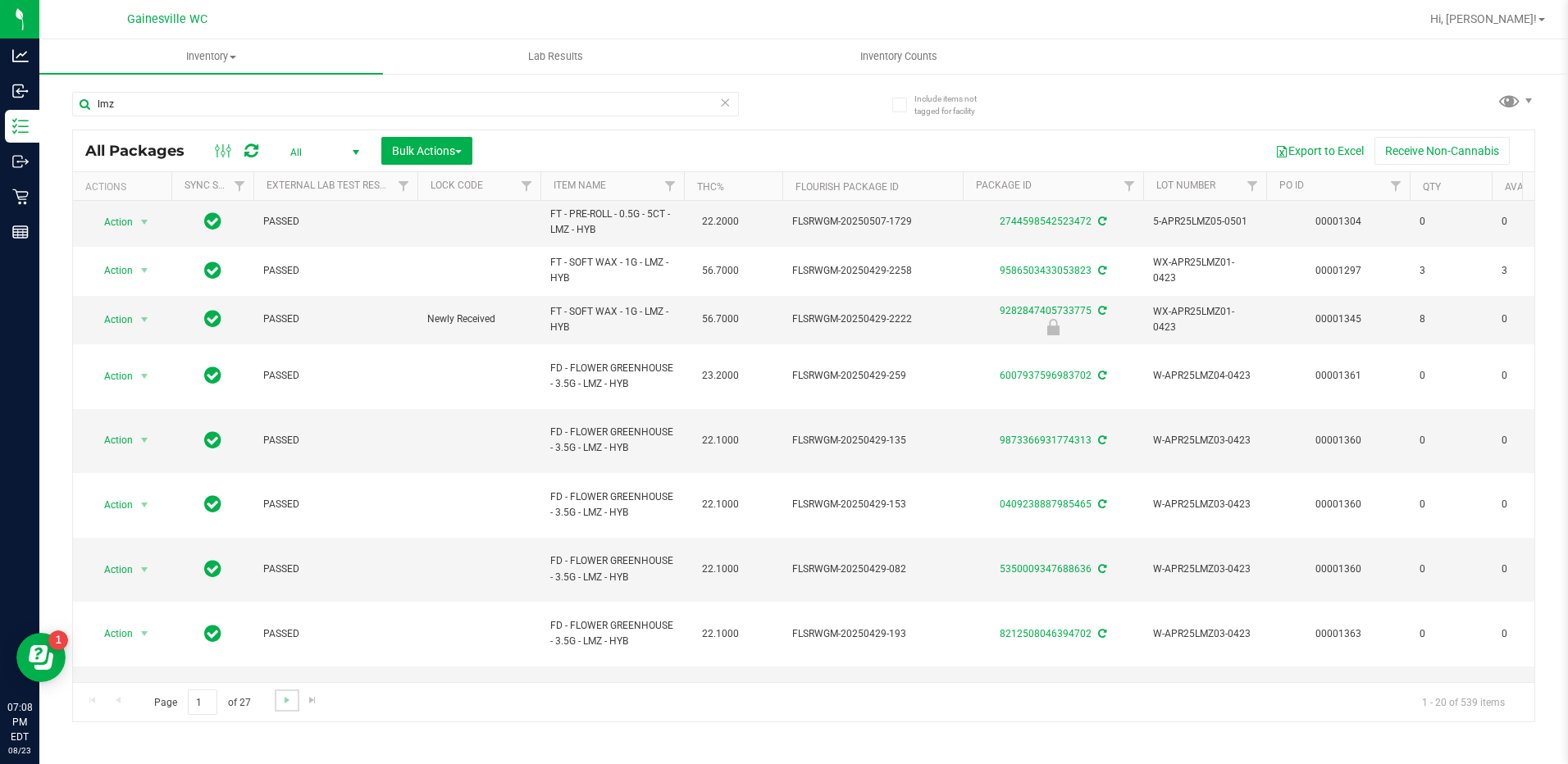
click at [282, 707] on link "Go to the next page" at bounding box center [287, 701] width 24 height 22
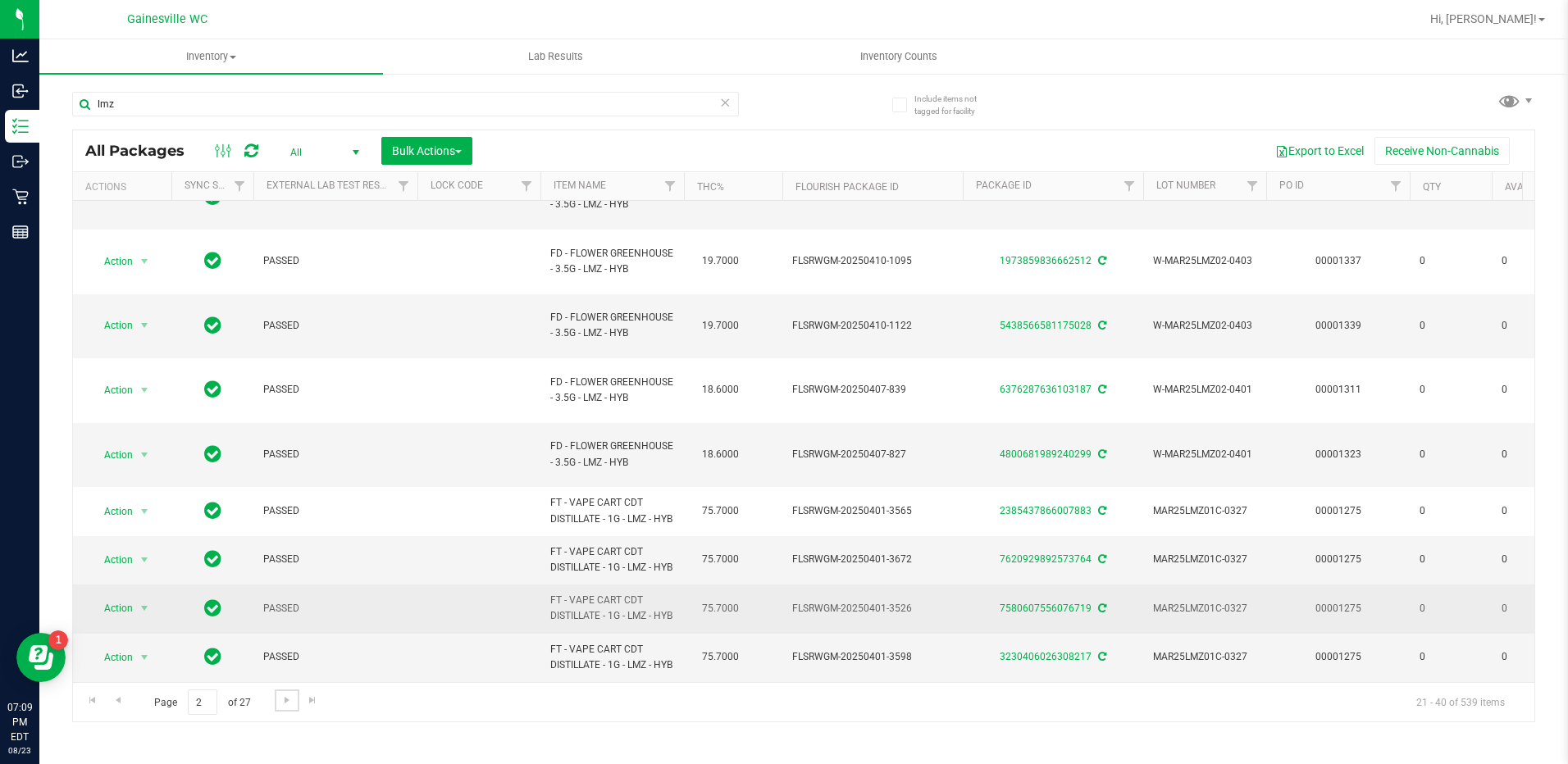
scroll to position [605, 0]
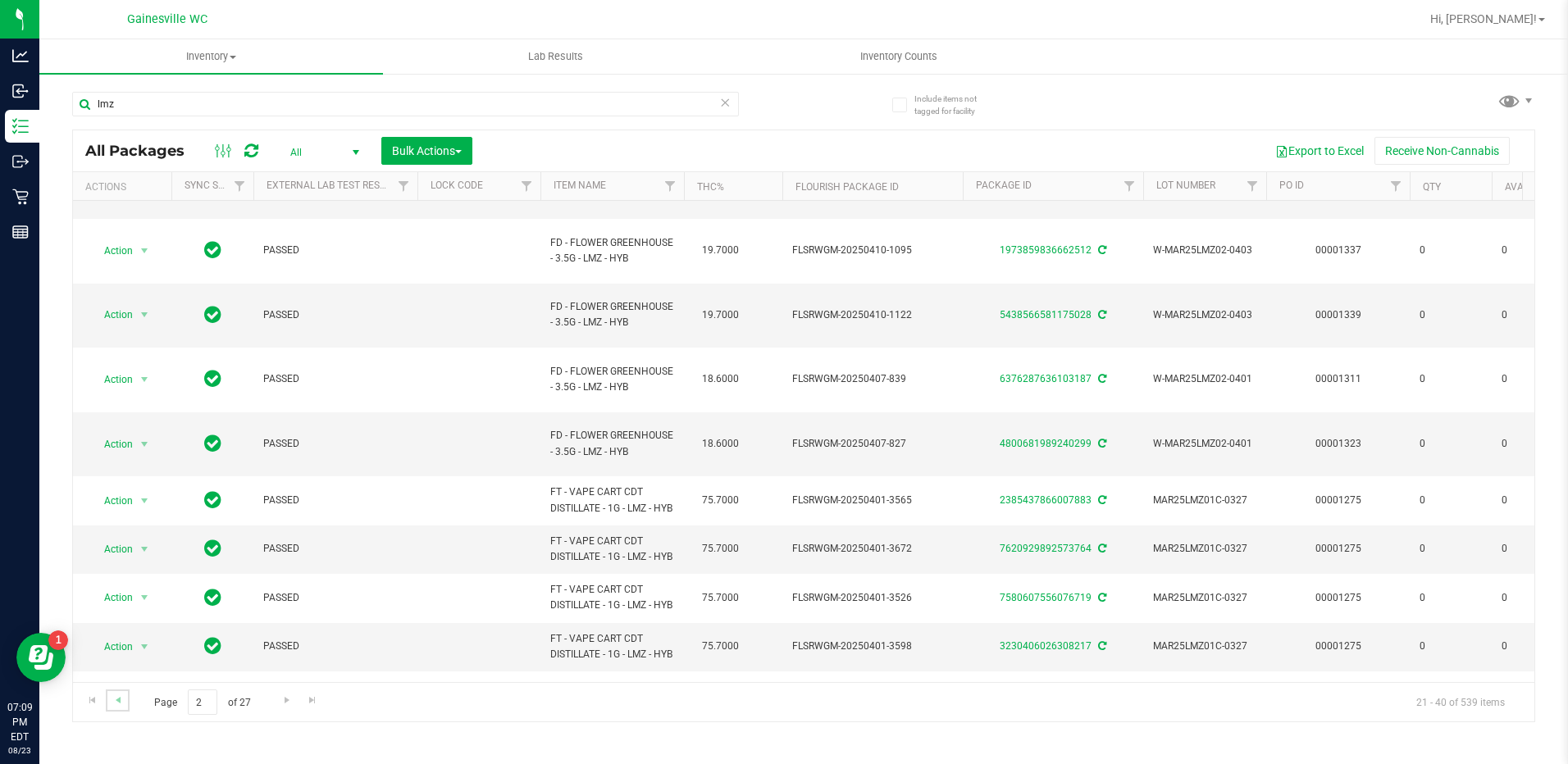
click at [117, 708] on link "Go to the previous page" at bounding box center [118, 701] width 24 height 22
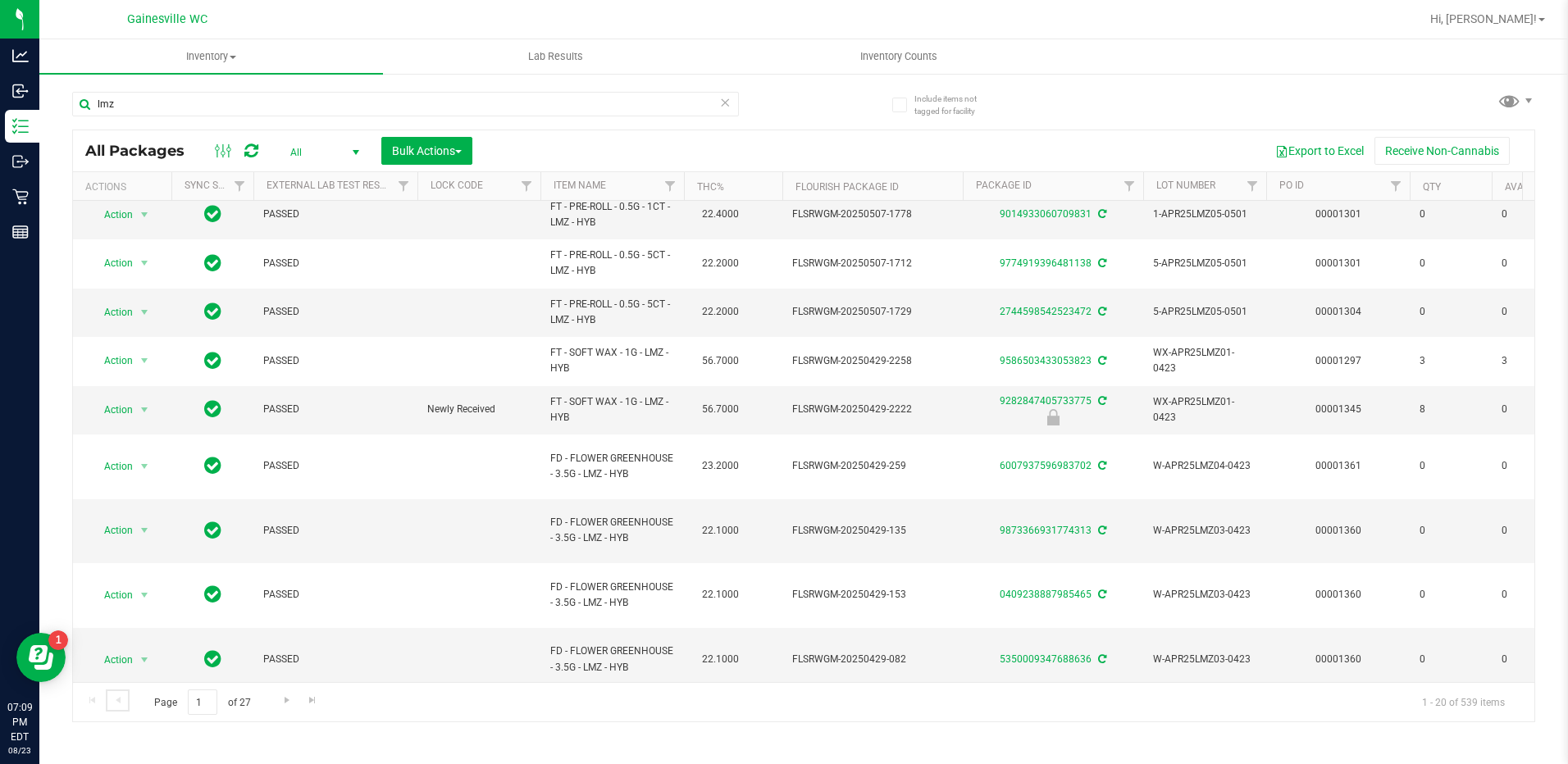
scroll to position [554, 0]
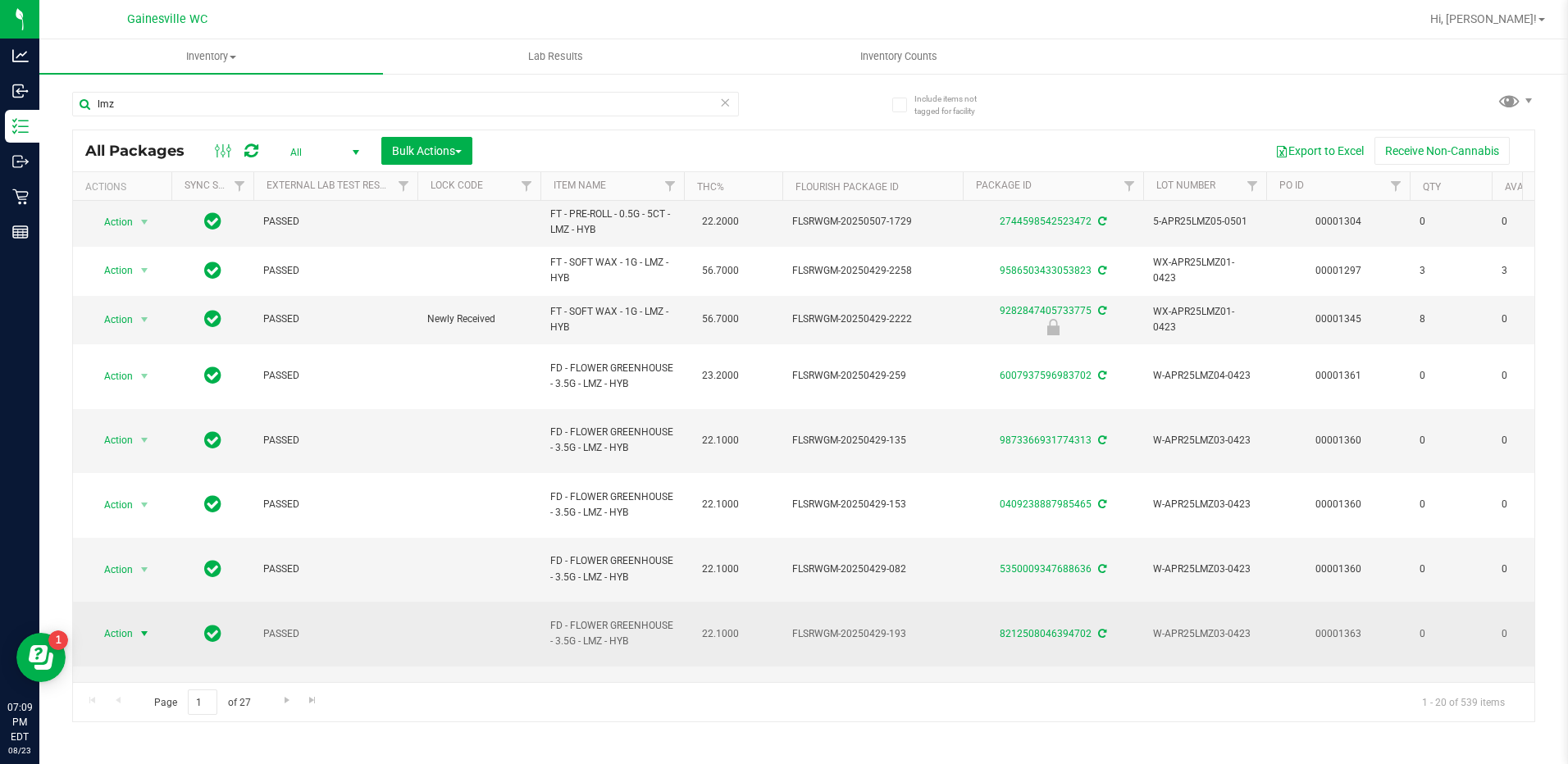
click at [126, 622] on span "Action" at bounding box center [111, 633] width 45 height 23
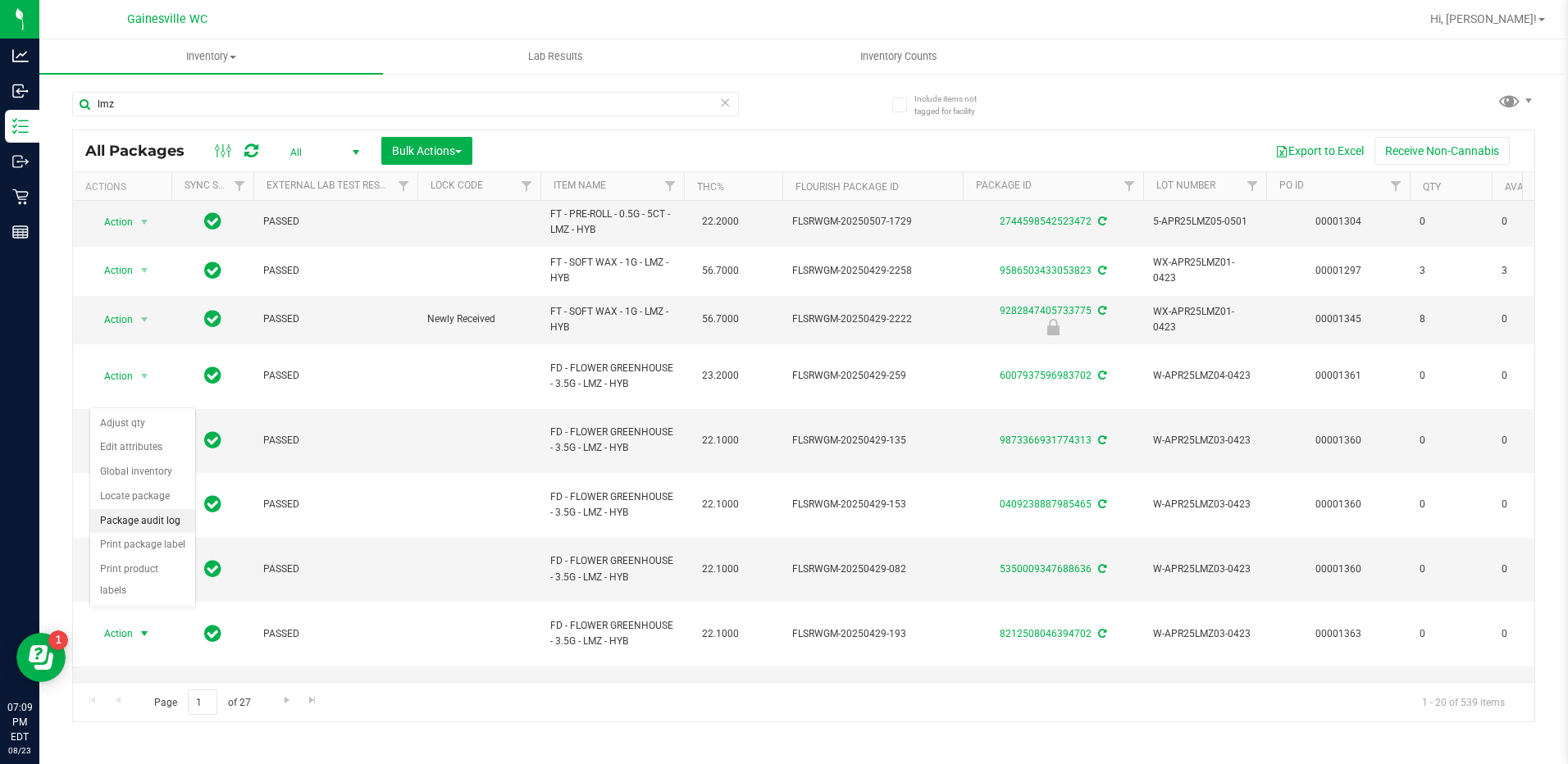
click at [180, 528] on li "Package audit log" at bounding box center [142, 521] width 105 height 25
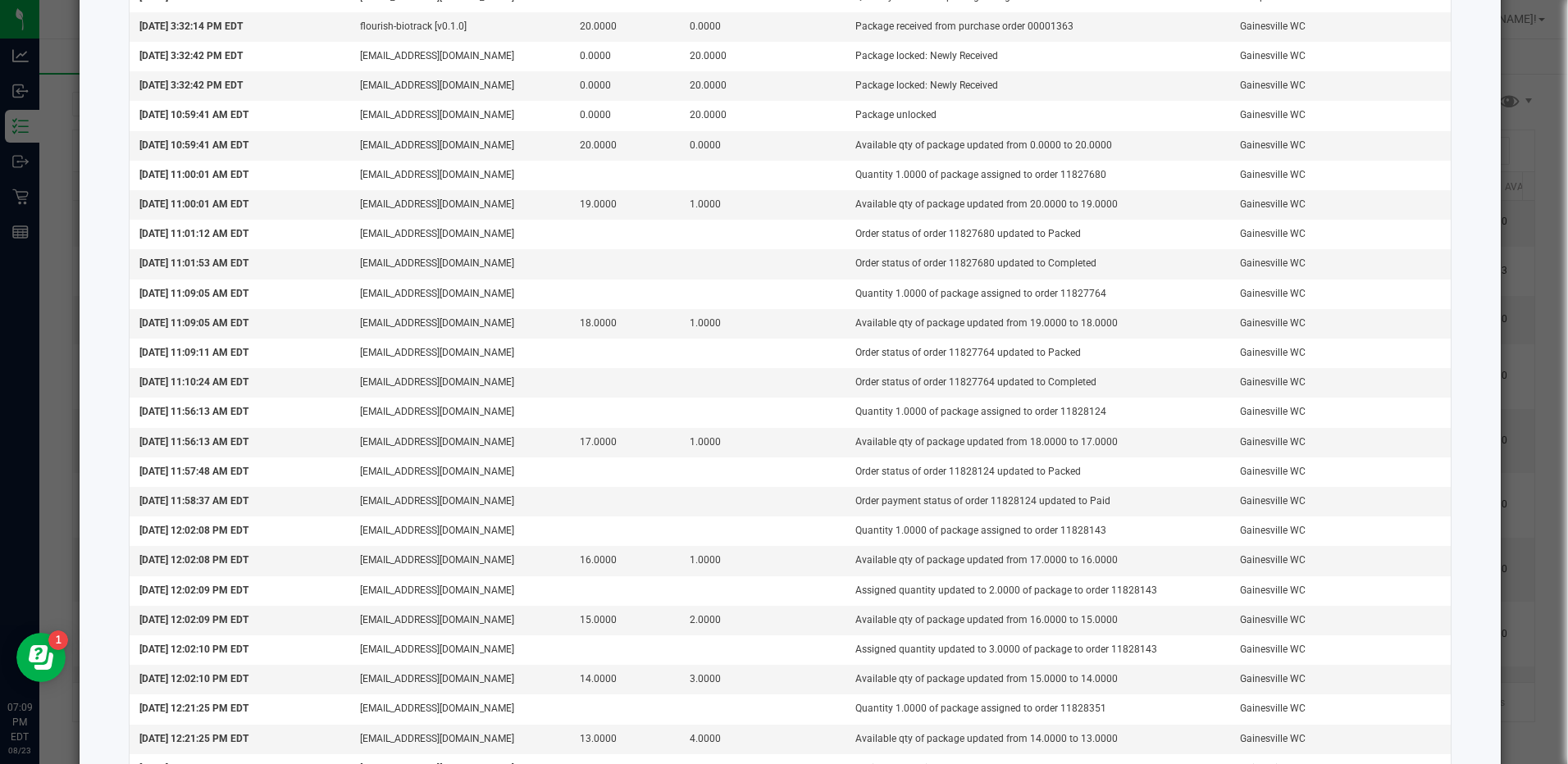
scroll to position [0, 0]
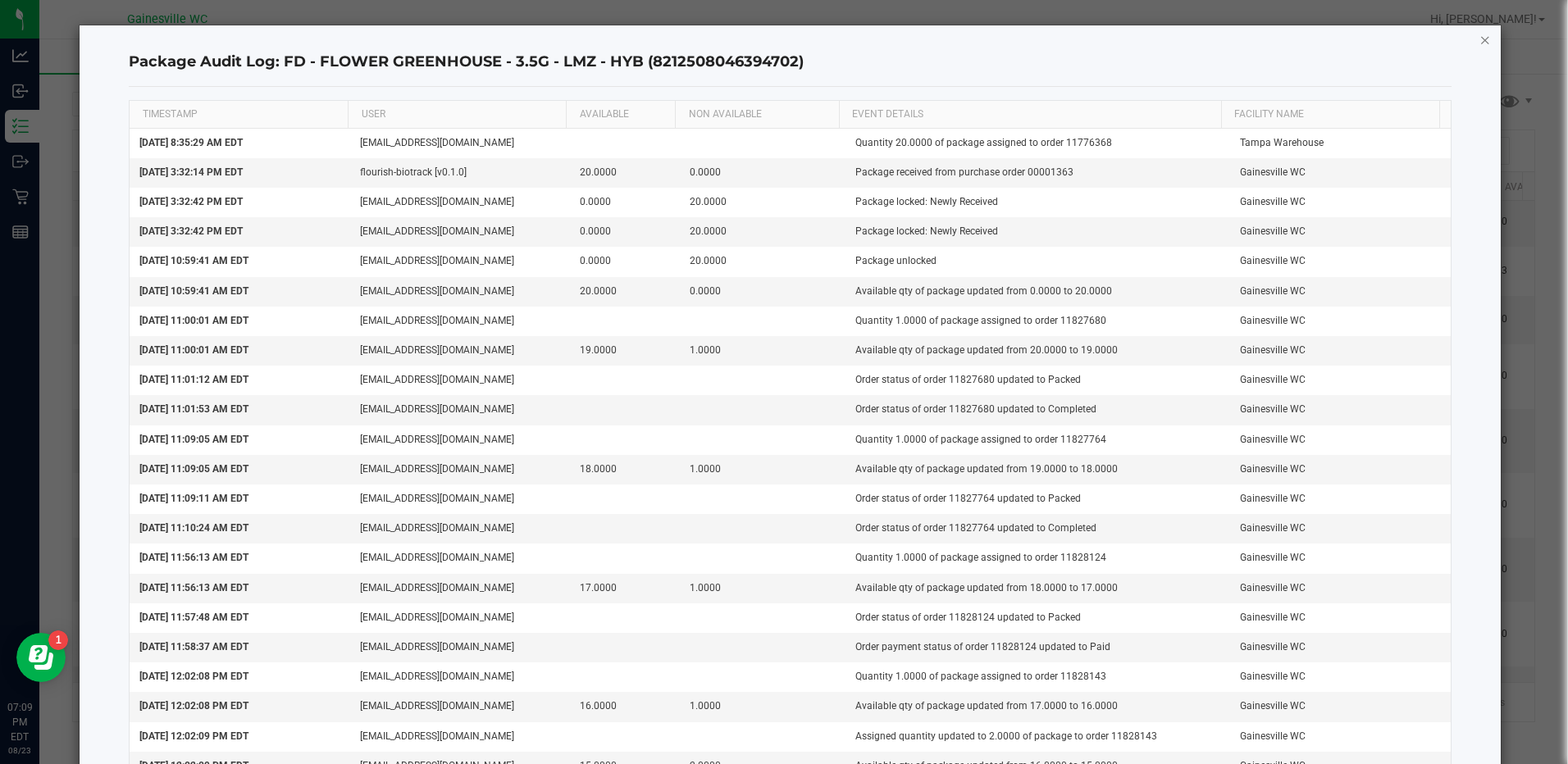
click at [1480, 33] on icon "button" at bounding box center [1485, 39] width 11 height 19
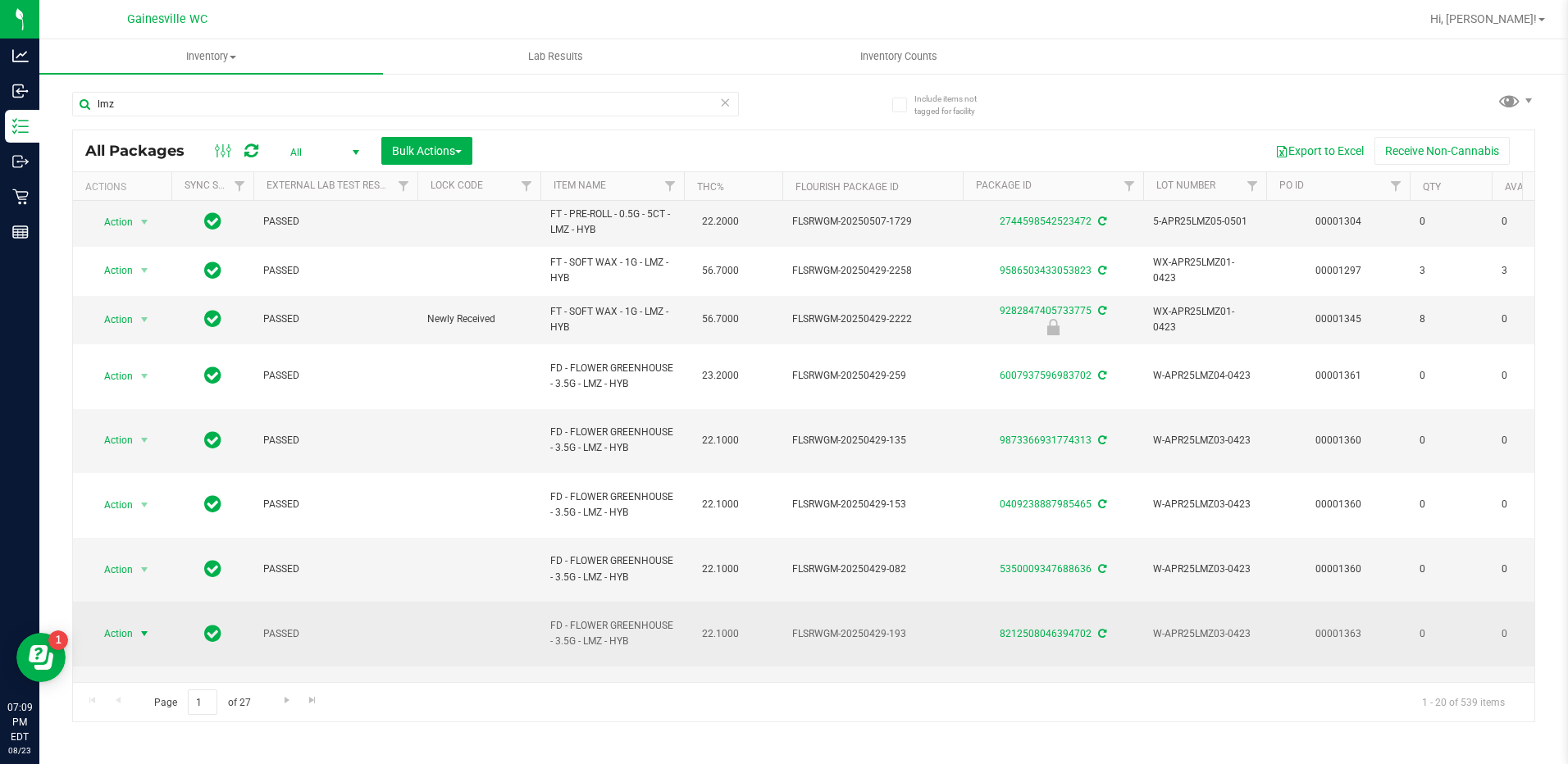
click at [134, 622] on span "select" at bounding box center [145, 633] width 20 height 23
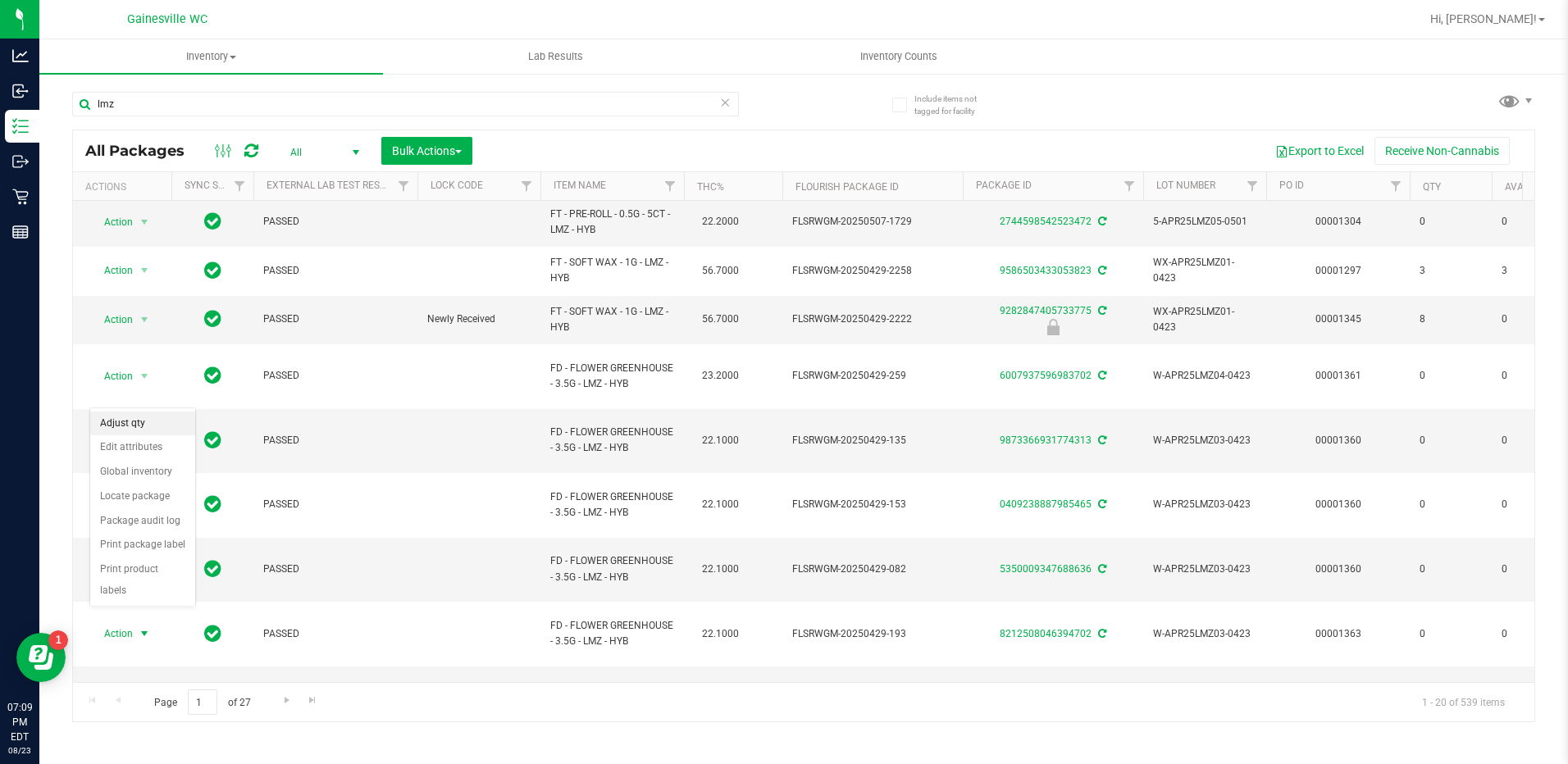
click at [142, 432] on li "Adjust qty" at bounding box center [142, 424] width 105 height 25
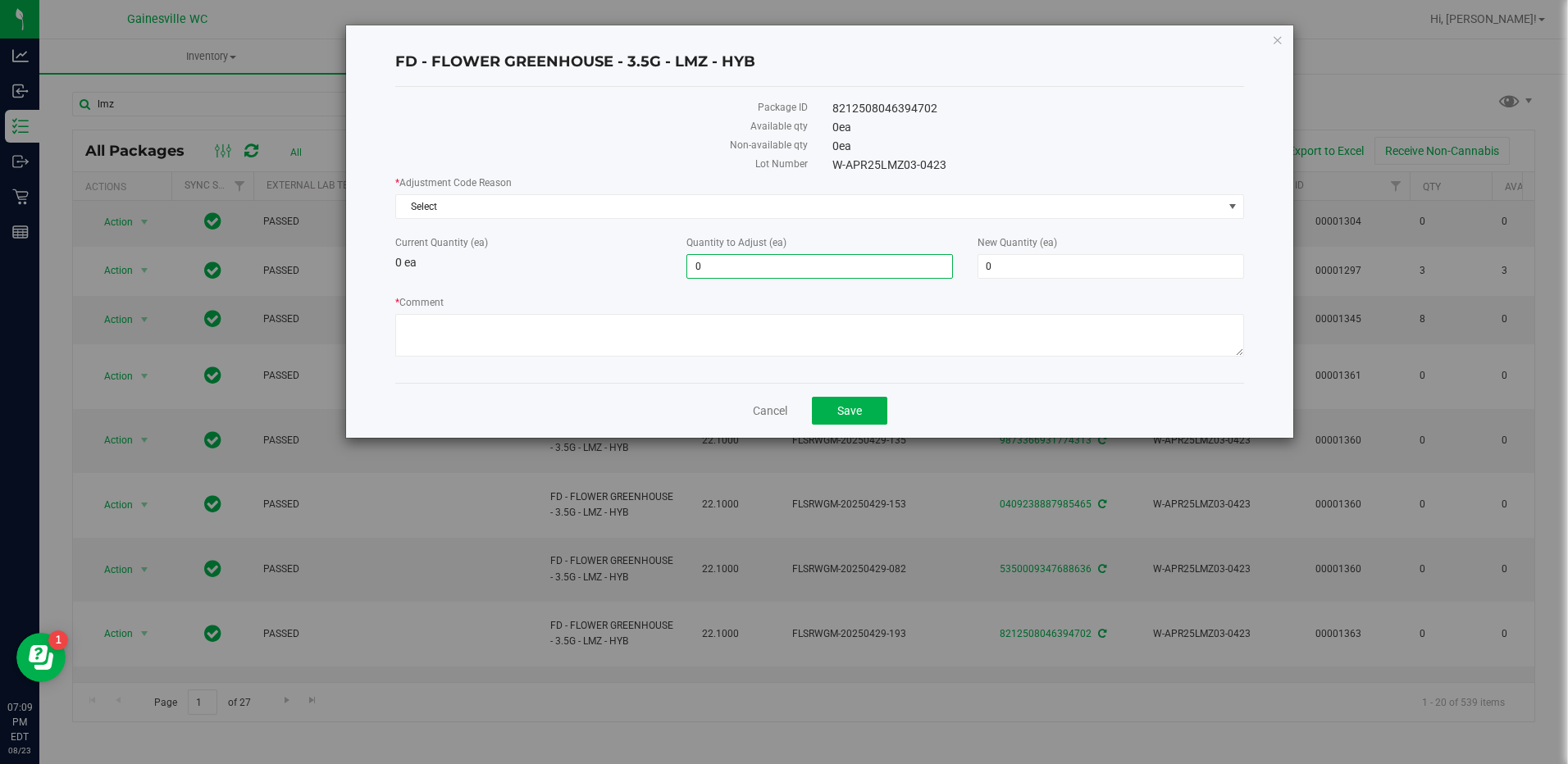
click at [772, 266] on span "0 0" at bounding box center [819, 266] width 266 height 25
click at [772, 266] on input "0" at bounding box center [820, 266] width 265 height 23
type input "1"
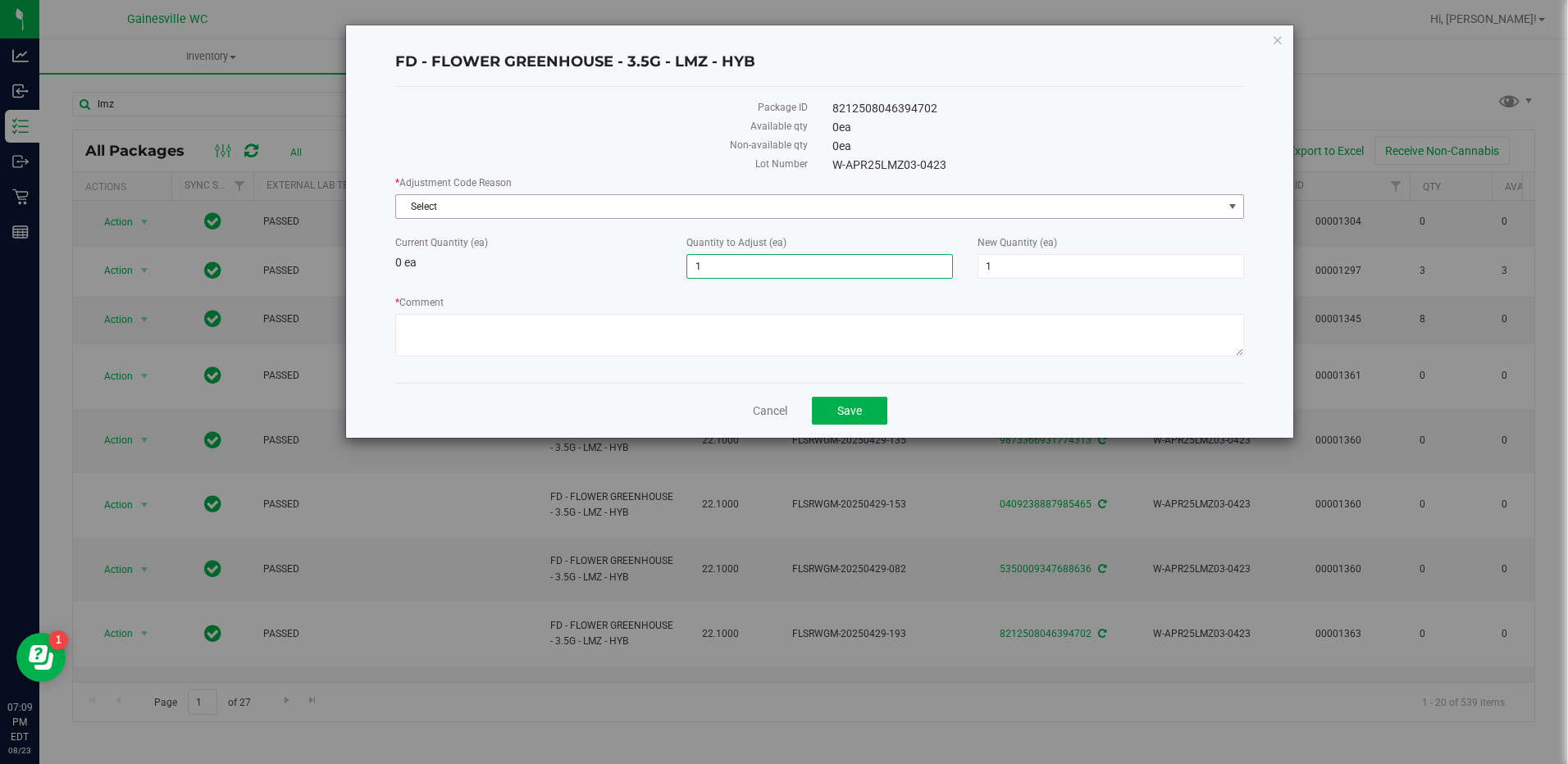
click at [640, 204] on span "Select" at bounding box center [809, 207] width 826 height 23
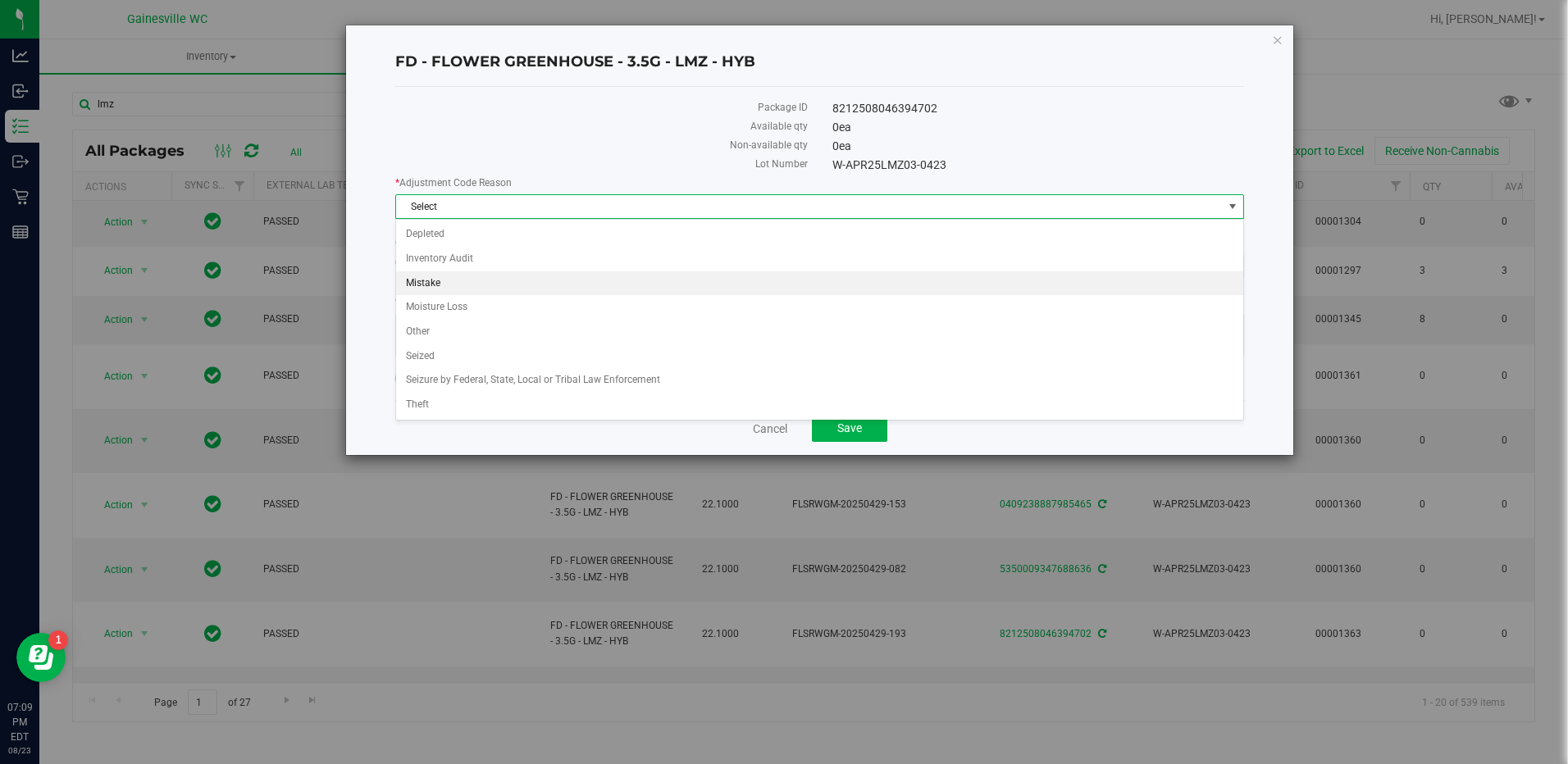
click at [599, 274] on li "Mistake" at bounding box center [819, 284] width 847 height 25
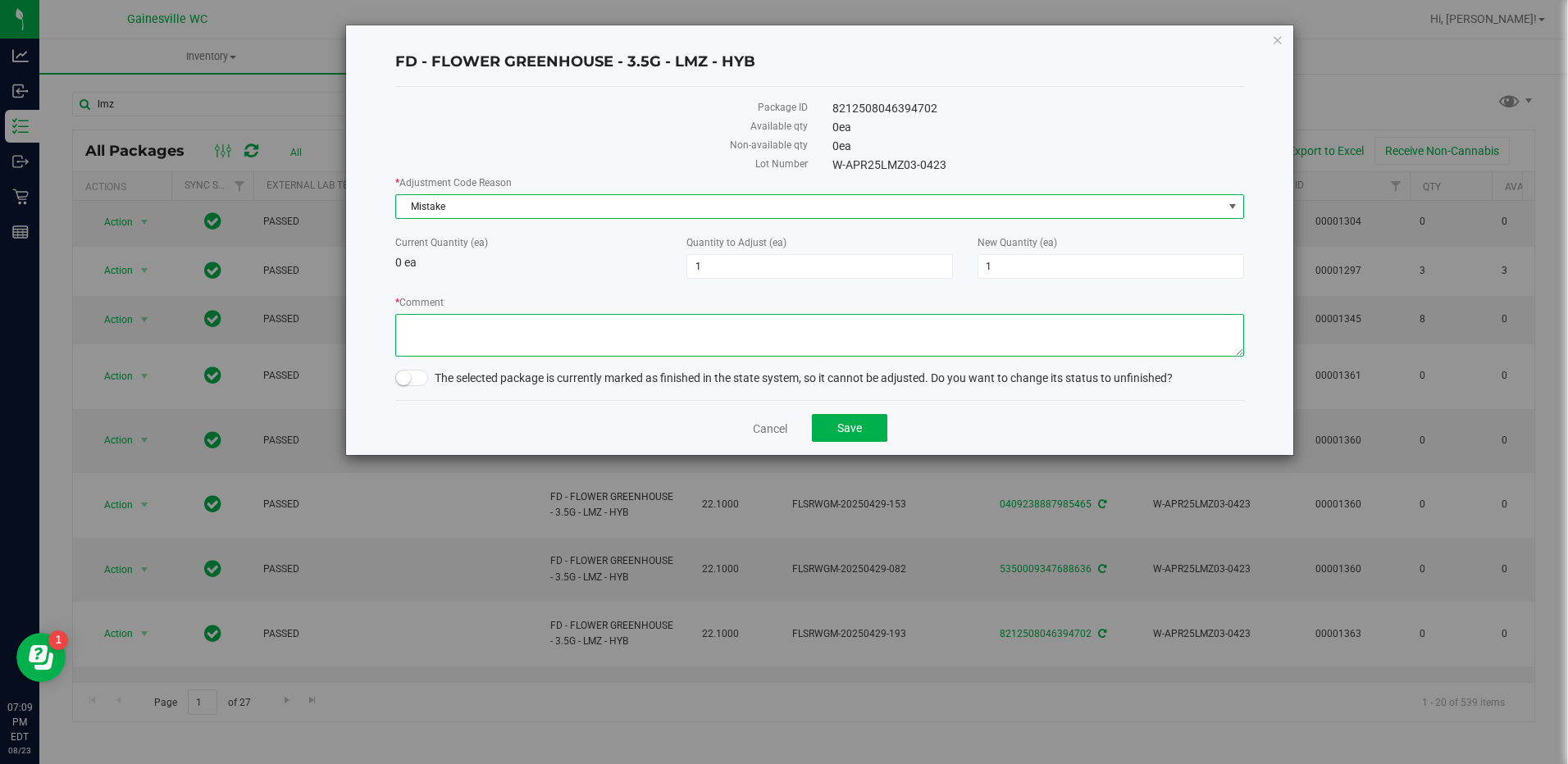
click at [589, 326] on textarea "* Comment" at bounding box center [819, 336] width 848 height 43
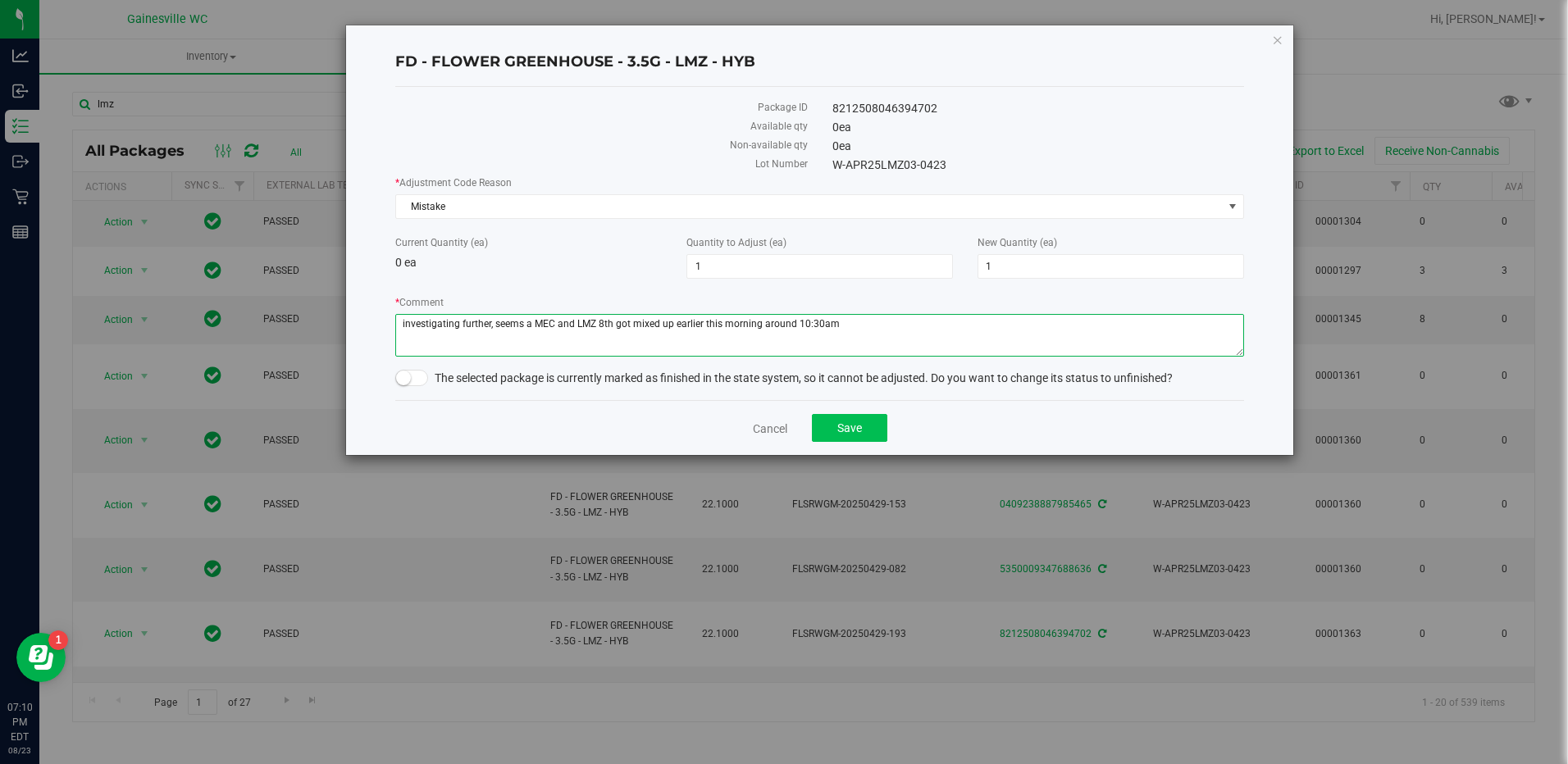
type textarea "investigating further, seems a MEC and LMZ 8th got mixed up earlier this mornin…"
click at [862, 418] on button "Save" at bounding box center [849, 428] width 75 height 28
drag, startPoint x: 523, startPoint y: 375, endPoint x: 568, endPoint y: 375, distance: 45.0
click at [568, 375] on span "The selected package is currently marked as finished in the state system, so it…" at bounding box center [804, 378] width 738 height 13
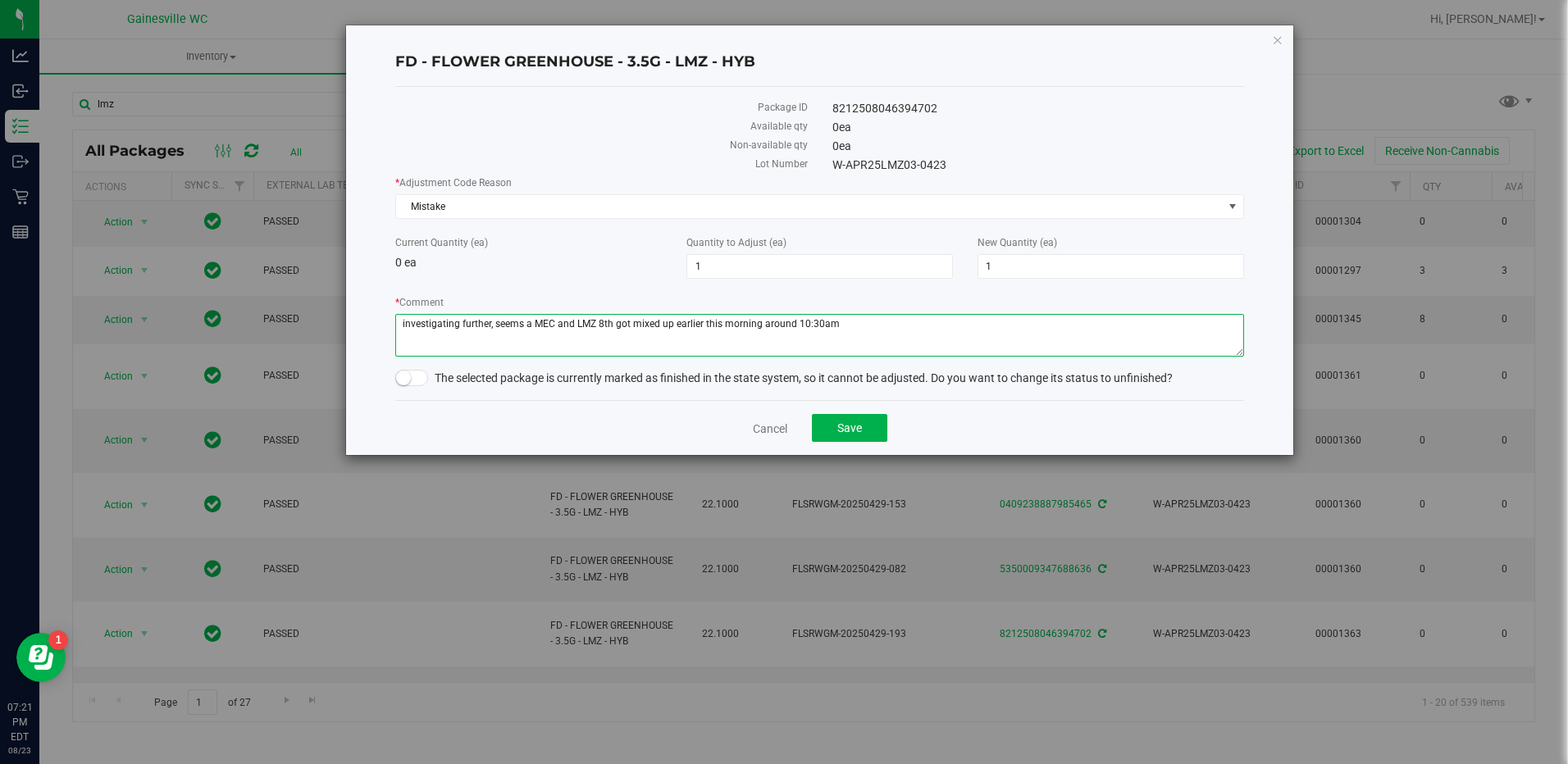
click at [848, 316] on textarea "* Comment" at bounding box center [819, 336] width 848 height 43
click at [409, 381] on small at bounding box center [403, 378] width 15 height 15
click at [576, 402] on div "Cancel Save" at bounding box center [819, 427] width 848 height 55
click at [821, 434] on button "Save" at bounding box center [849, 428] width 75 height 28
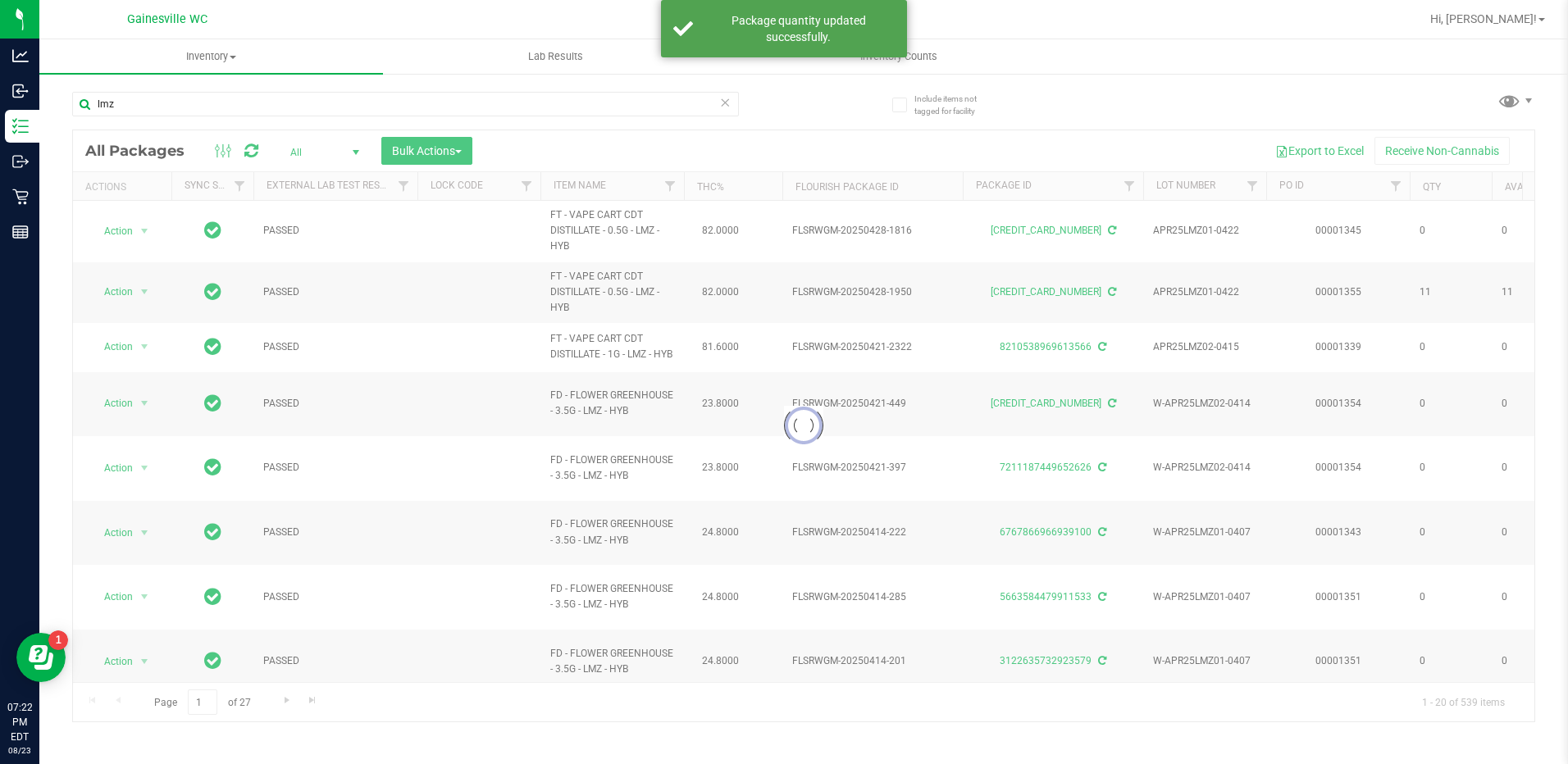
click at [313, 152] on div at bounding box center [804, 427] width 1461 height 592
click at [306, 153] on div at bounding box center [804, 427] width 1461 height 592
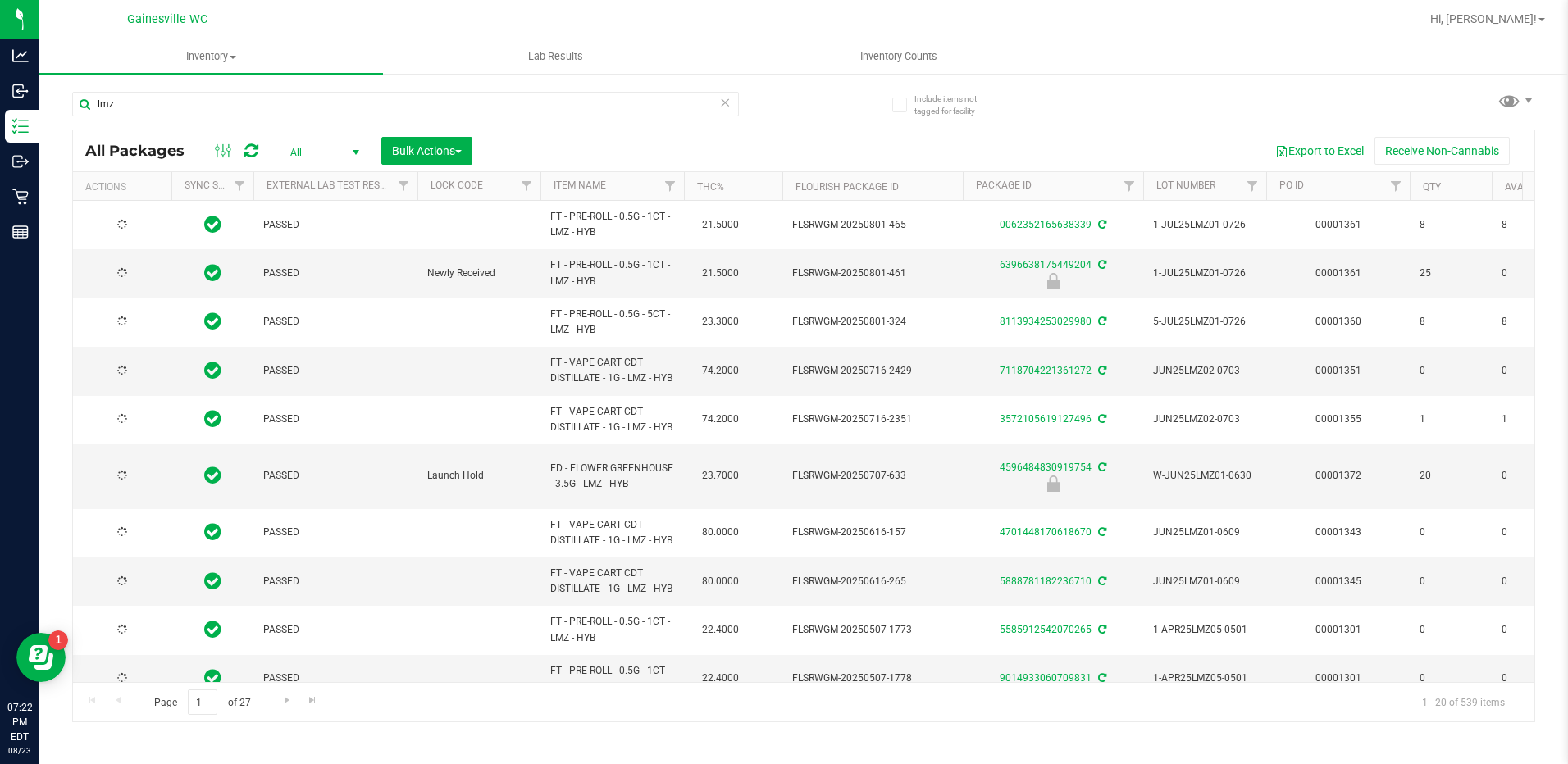
click at [306, 154] on span "All" at bounding box center [321, 152] width 90 height 23
click at [338, 175] on li "Active Only" at bounding box center [321, 179] width 89 height 25
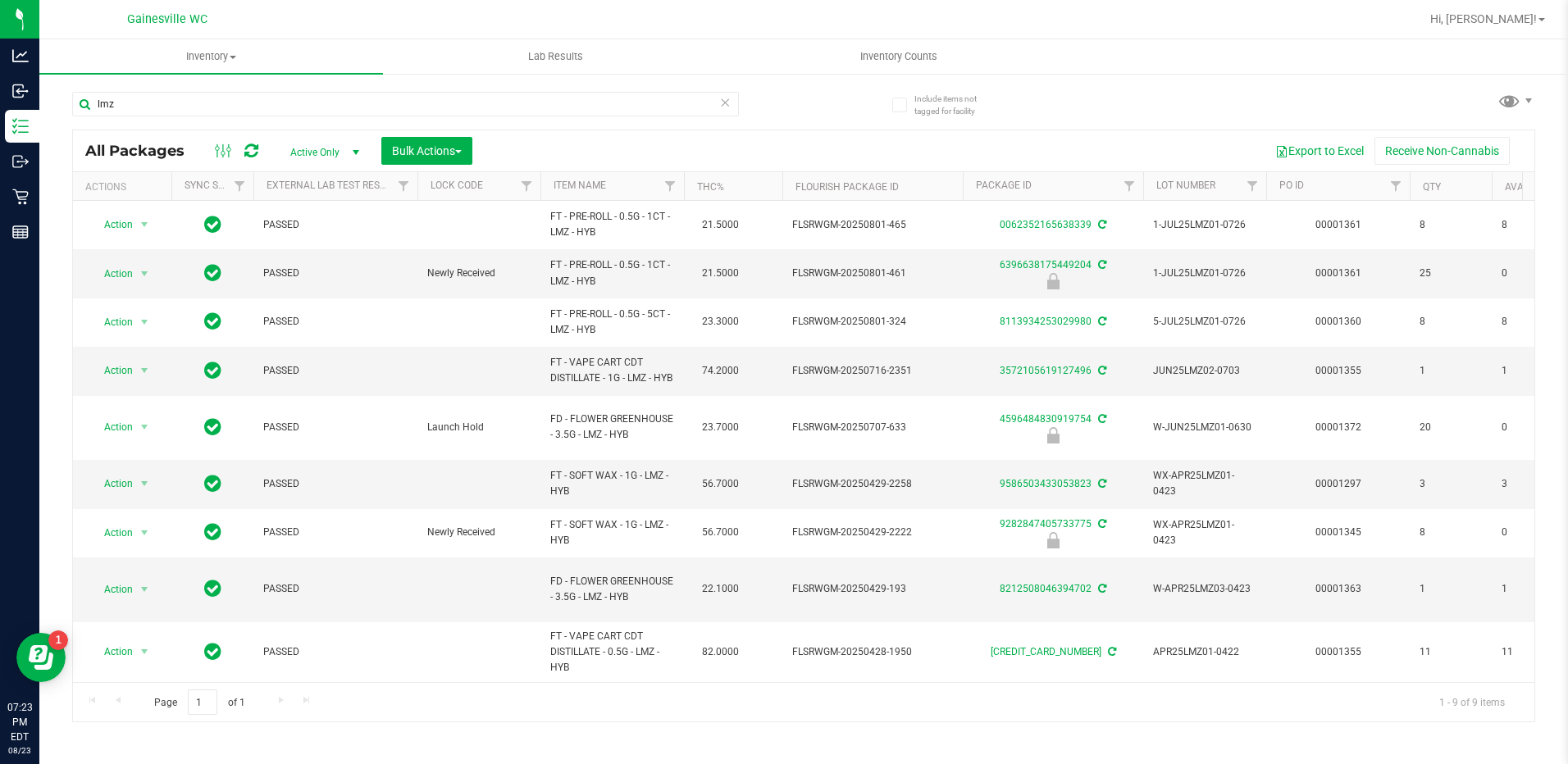
click at [725, 96] on icon at bounding box center [726, 101] width 11 height 19
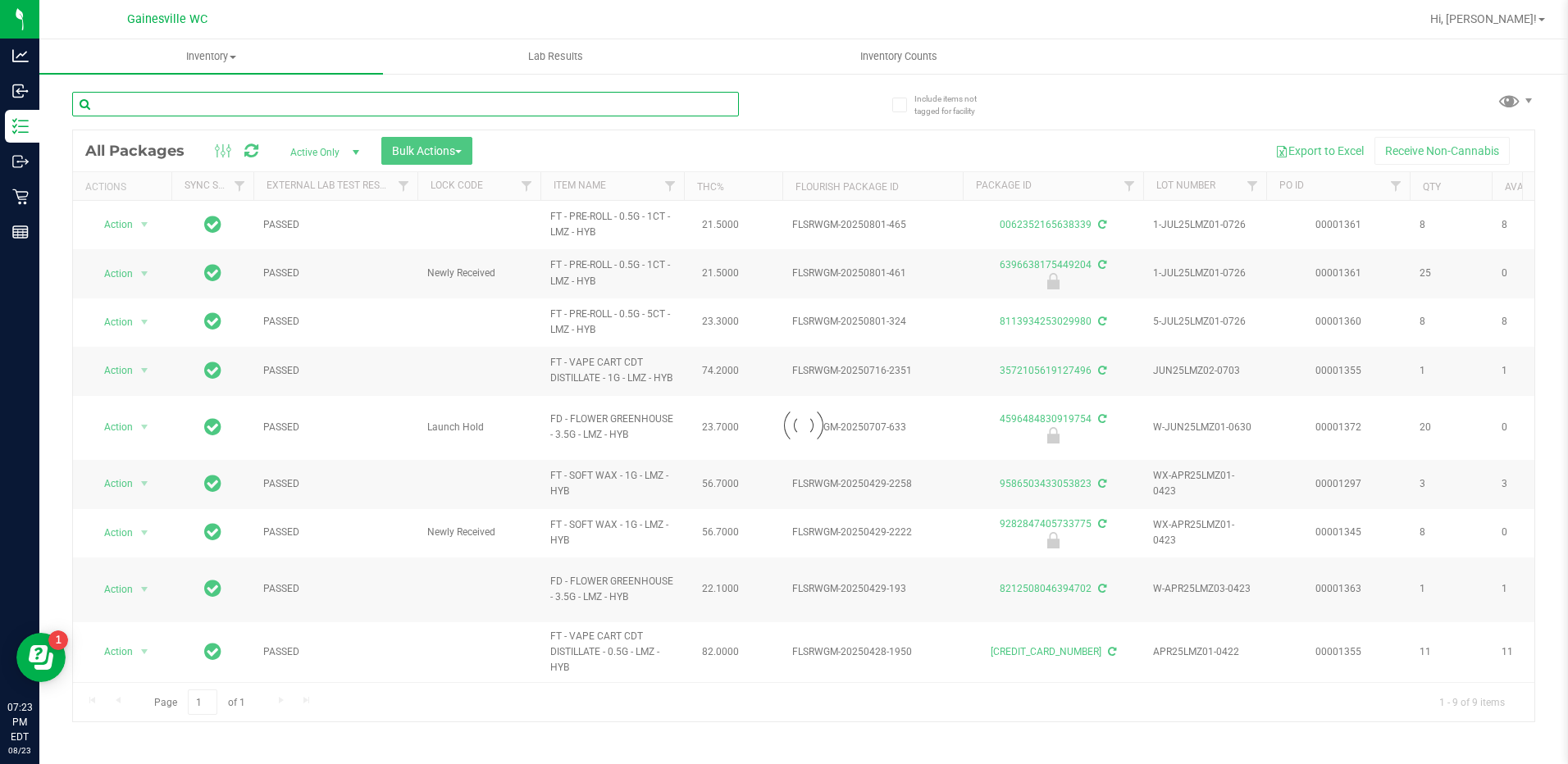
click at [700, 105] on input "text" at bounding box center [405, 104] width 667 height 25
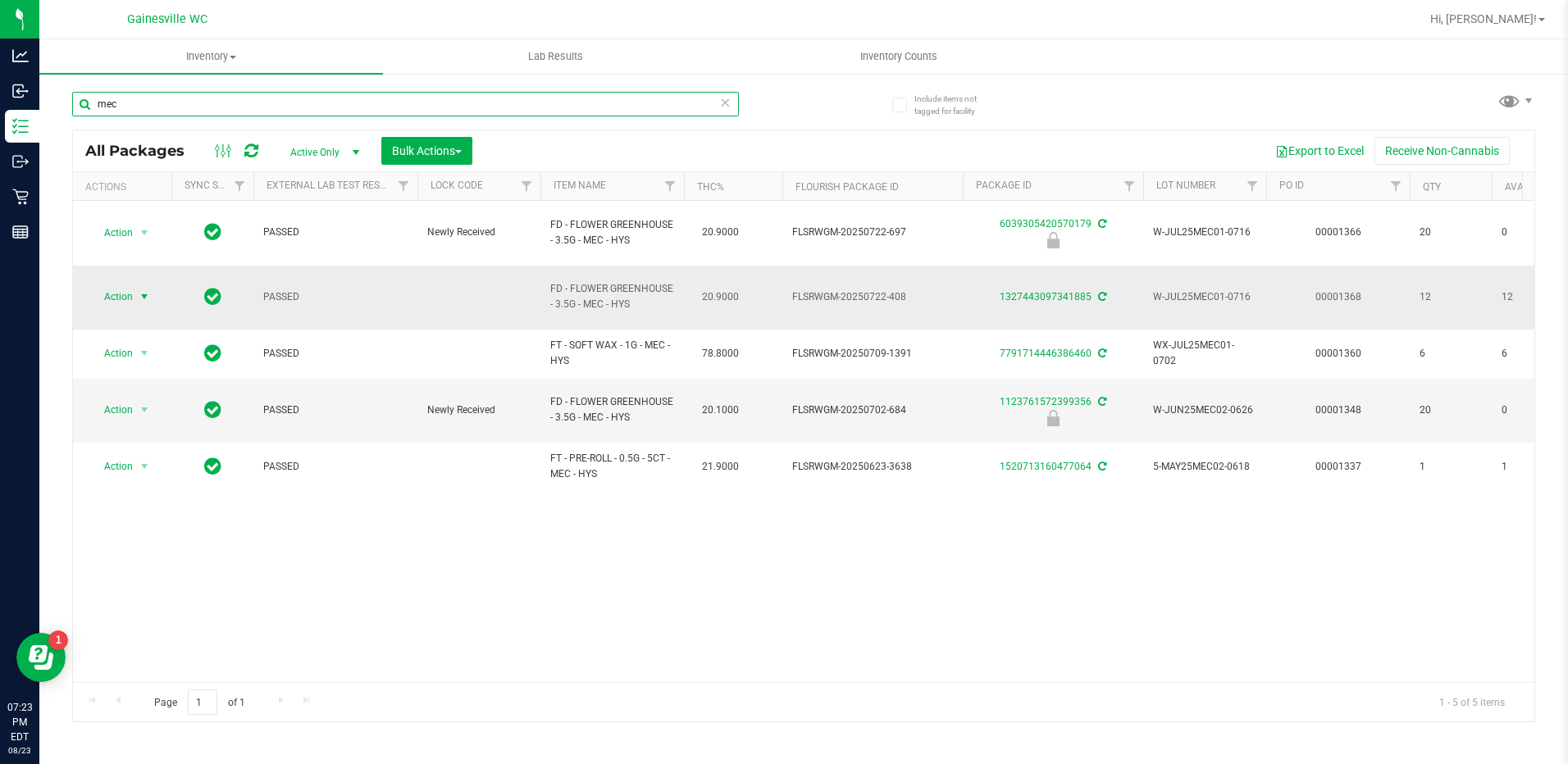
type input "mec"
click at [144, 290] on span "select" at bounding box center [145, 297] width 13 height 13
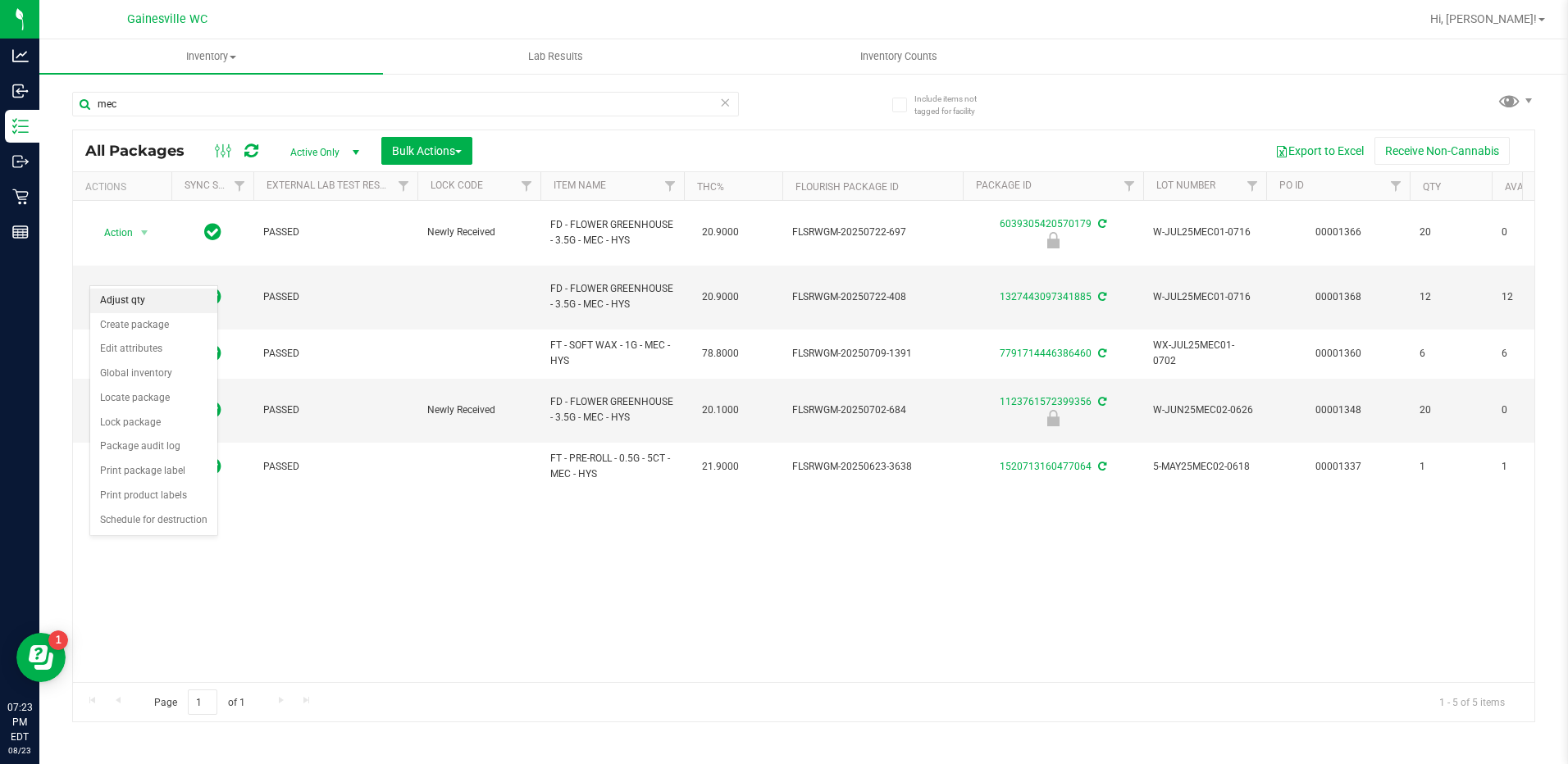
click at [142, 295] on li "Adjust qty" at bounding box center [153, 300] width 127 height 25
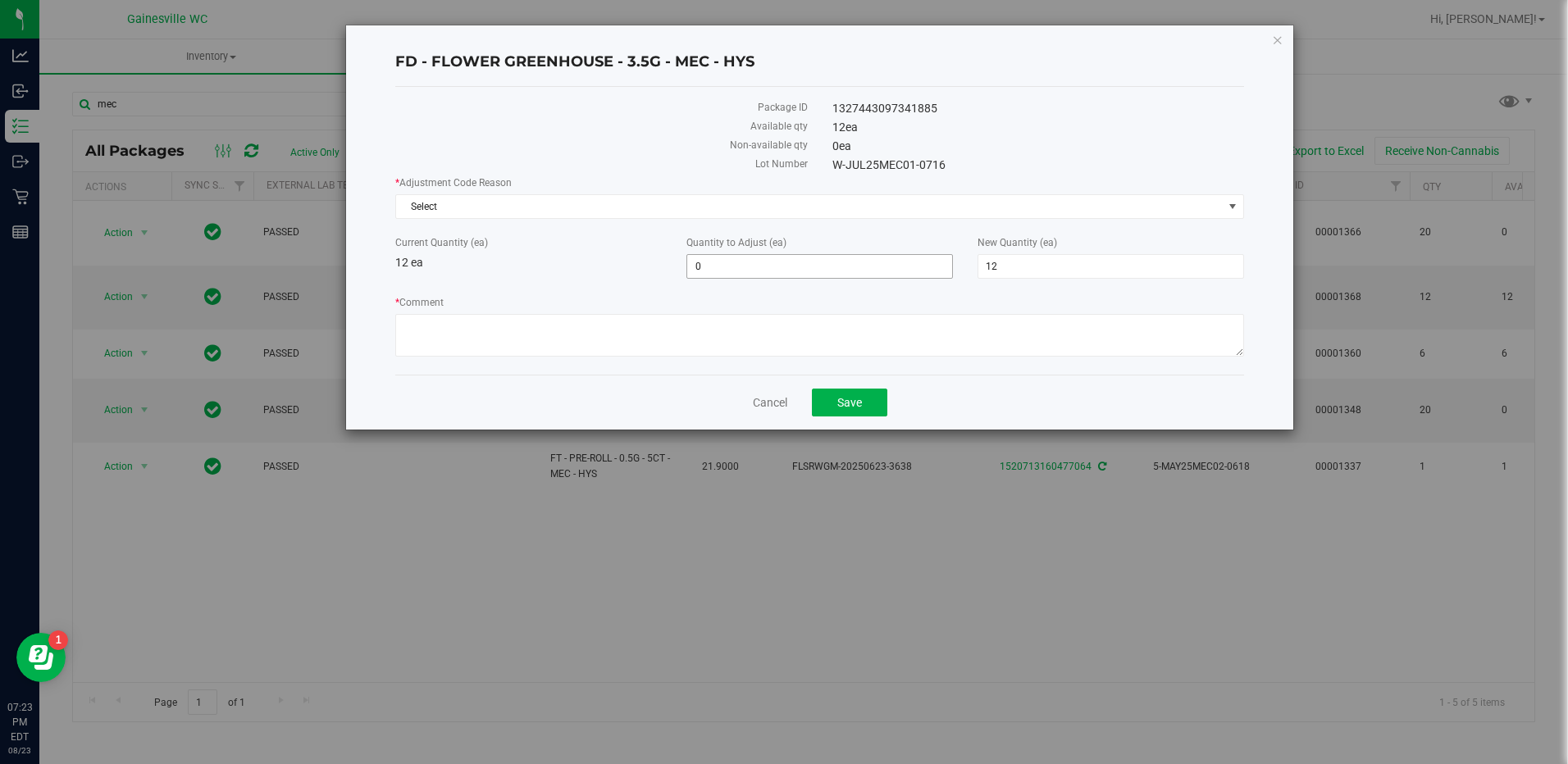
click at [746, 260] on span "0 0" at bounding box center [819, 266] width 266 height 25
click at [746, 260] on input "0" at bounding box center [820, 266] width 265 height 23
type input "-1"
type input "11"
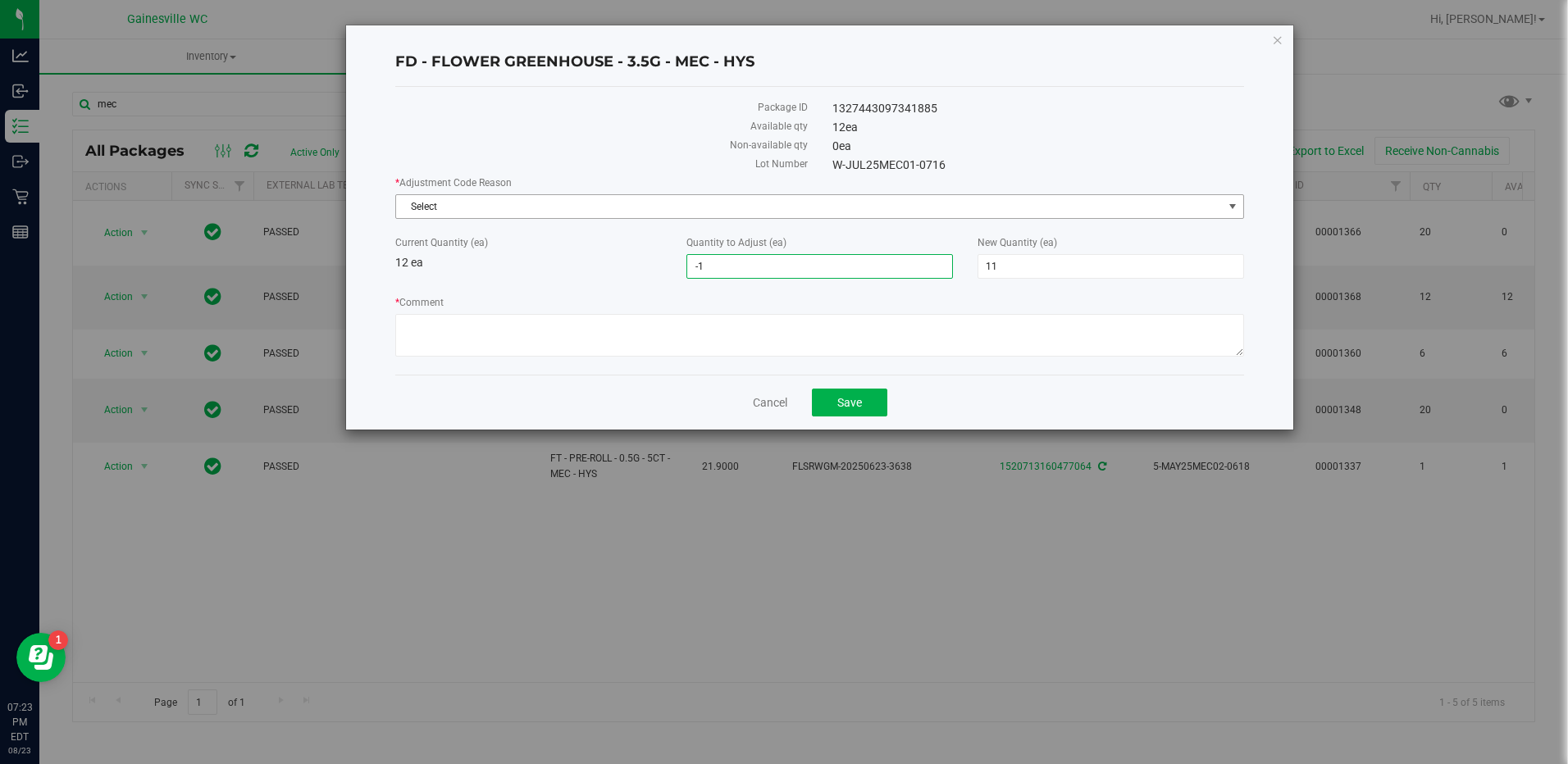
click at [691, 216] on span "Select" at bounding box center [809, 207] width 826 height 23
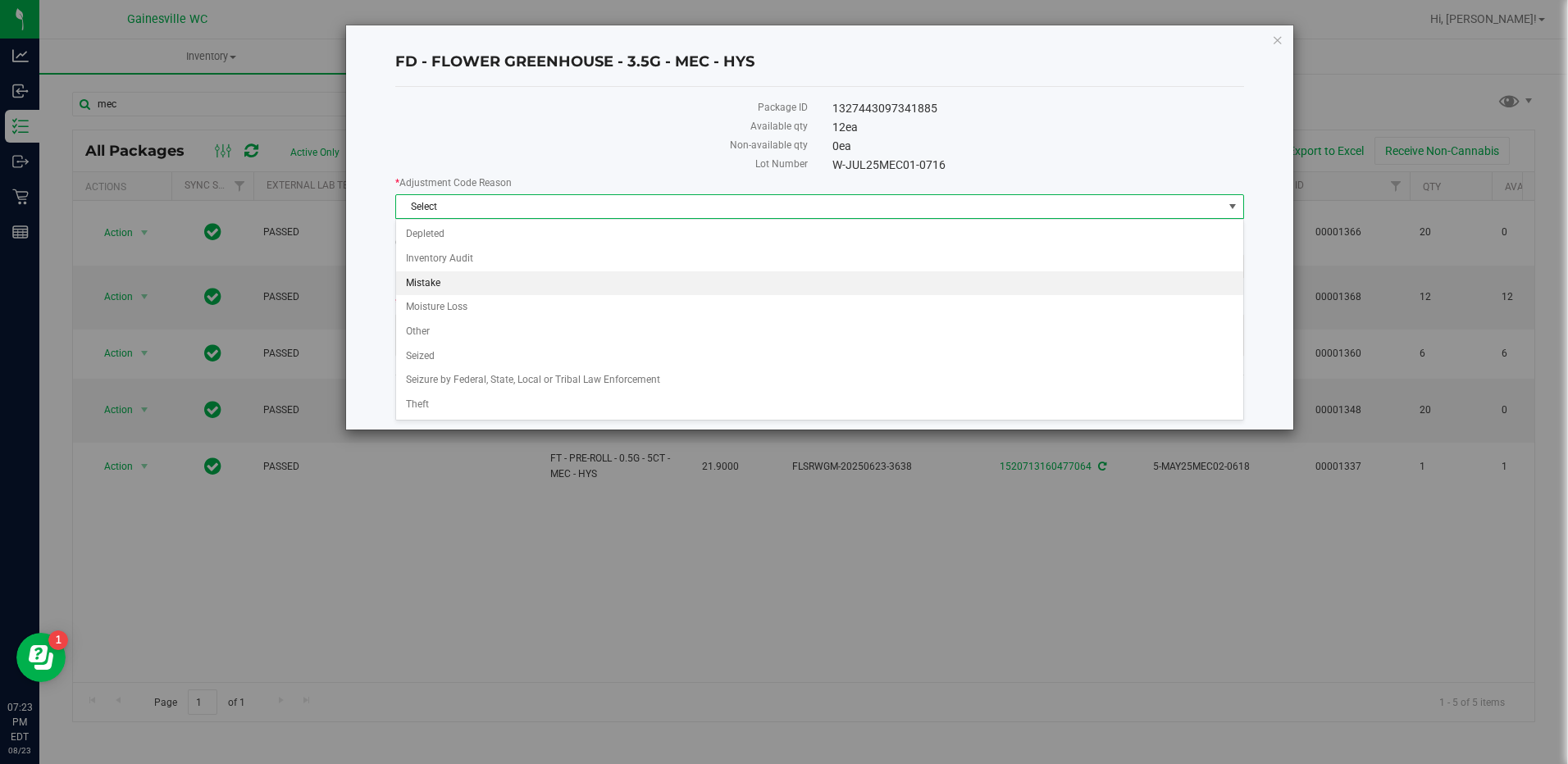
click at [619, 281] on li "Mistake" at bounding box center [819, 284] width 847 height 25
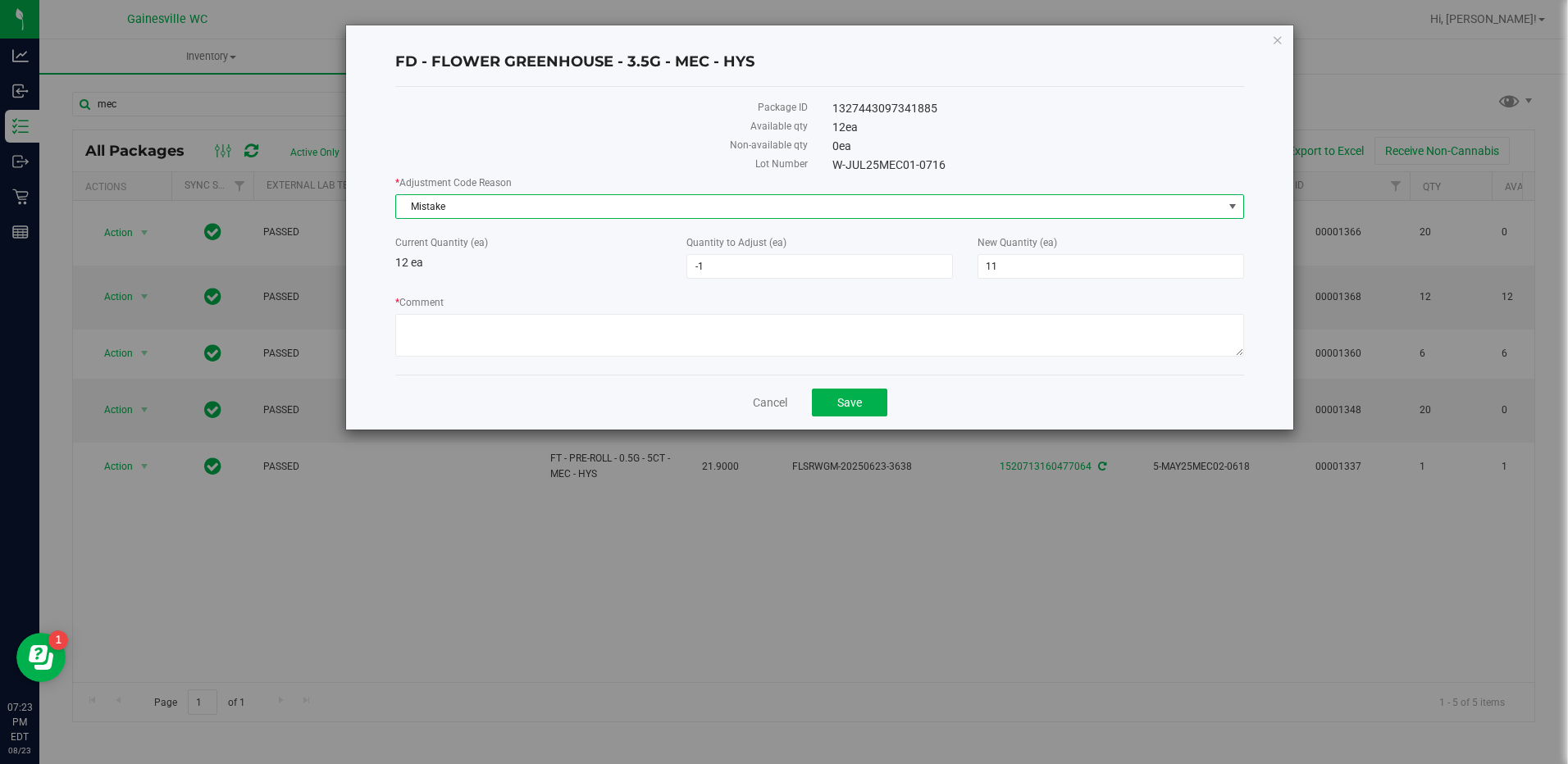
click at [697, 289] on div "* Adjustment Code Reason Mistake Select Depleted Inventory Audit Mistake Moistu…" at bounding box center [819, 268] width 848 height 186
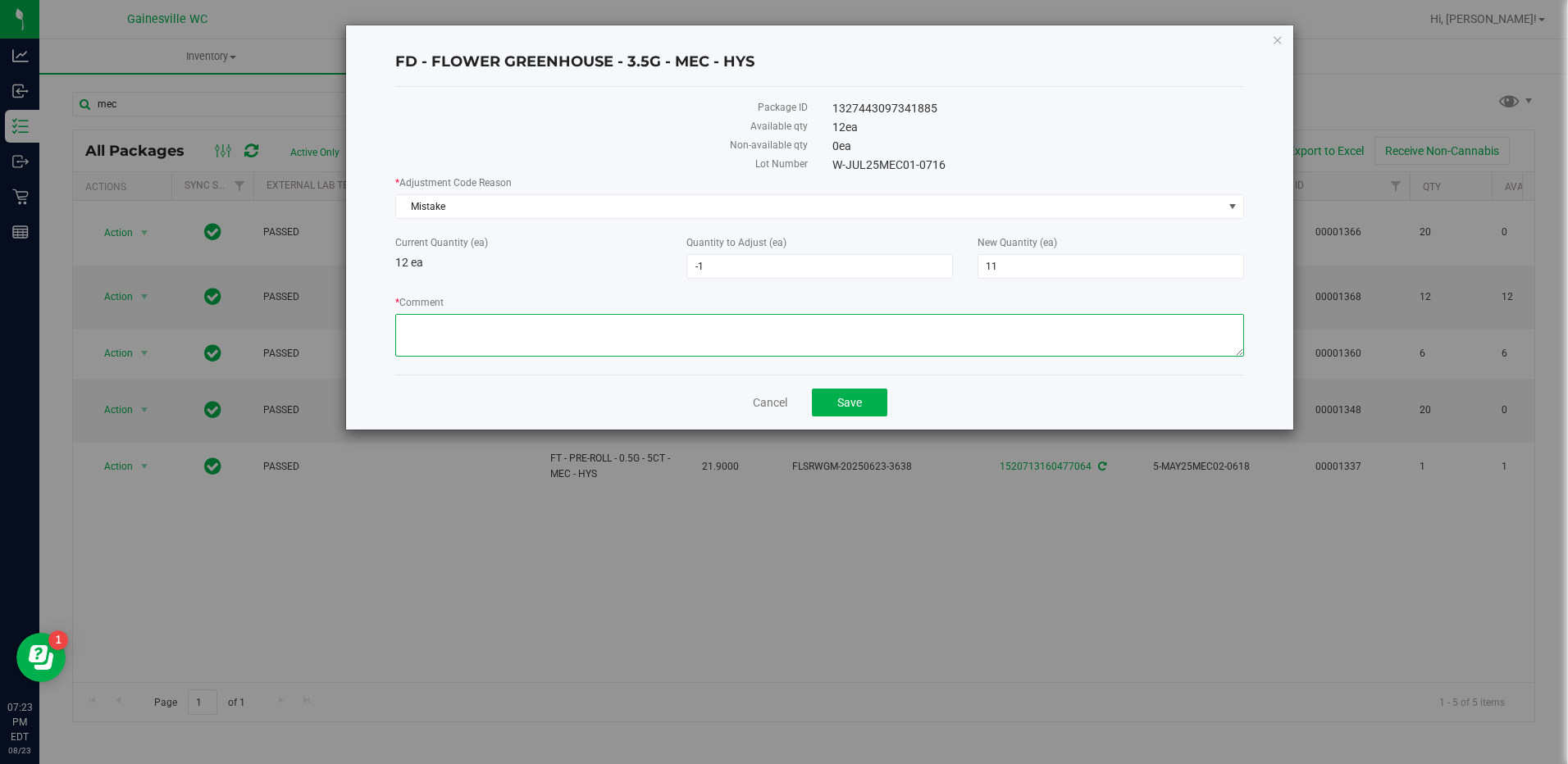
click at [645, 337] on textarea "* Comment" at bounding box center [819, 336] width 848 height 43
type textarea "still investigating, seems like LMZ and MEC were mixed up sometime around 10:30…"
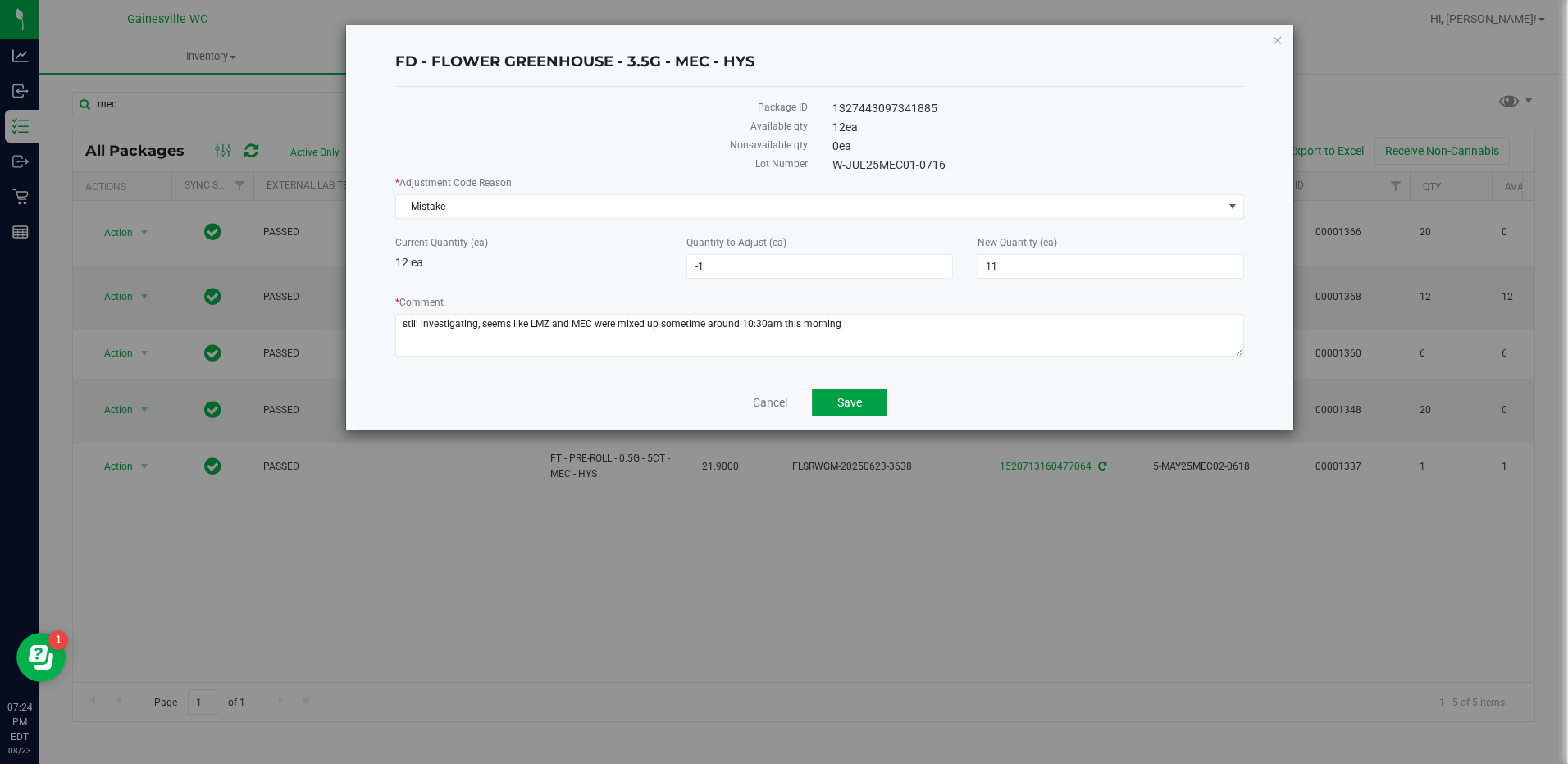
click at [849, 390] on button "Save" at bounding box center [849, 402] width 75 height 28
